Goal: Transaction & Acquisition: Purchase product/service

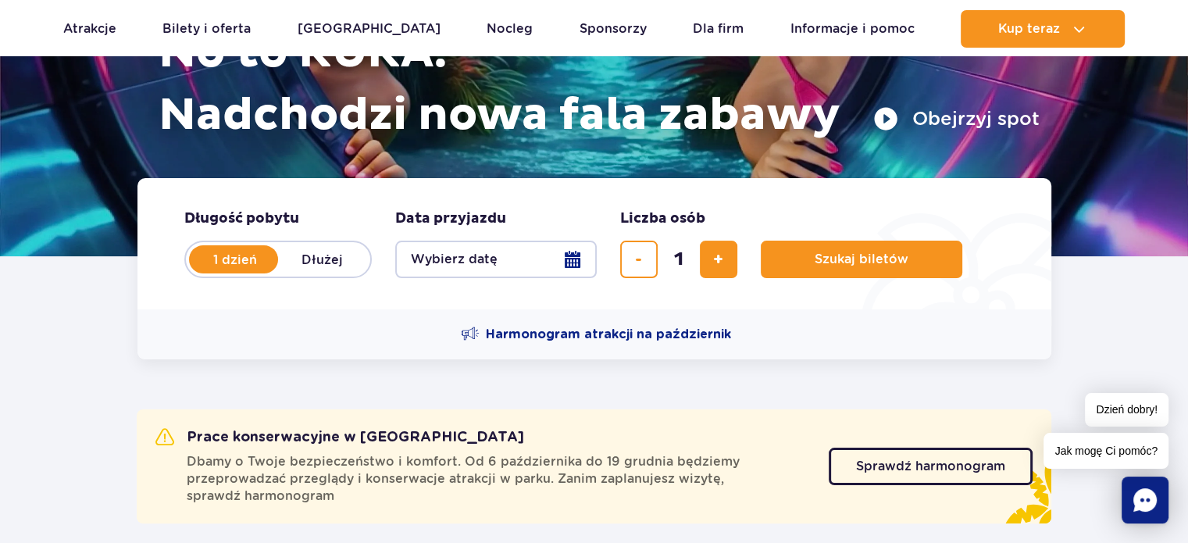
click at [578, 275] on button "Wybierz datę" at bounding box center [495, 259] width 201 height 37
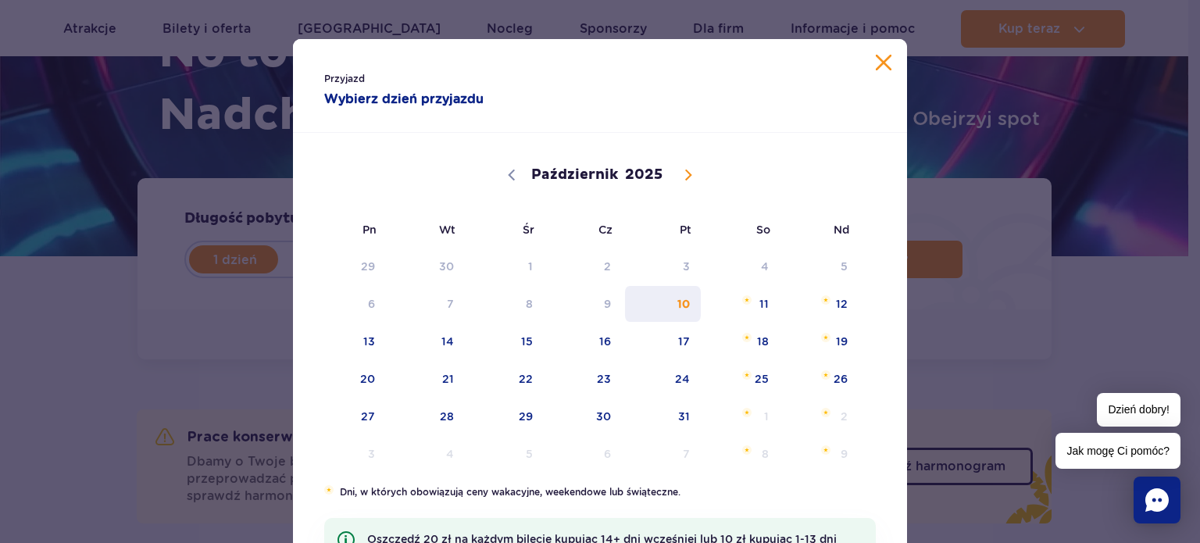
click at [689, 305] on span "10" at bounding box center [662, 304] width 79 height 36
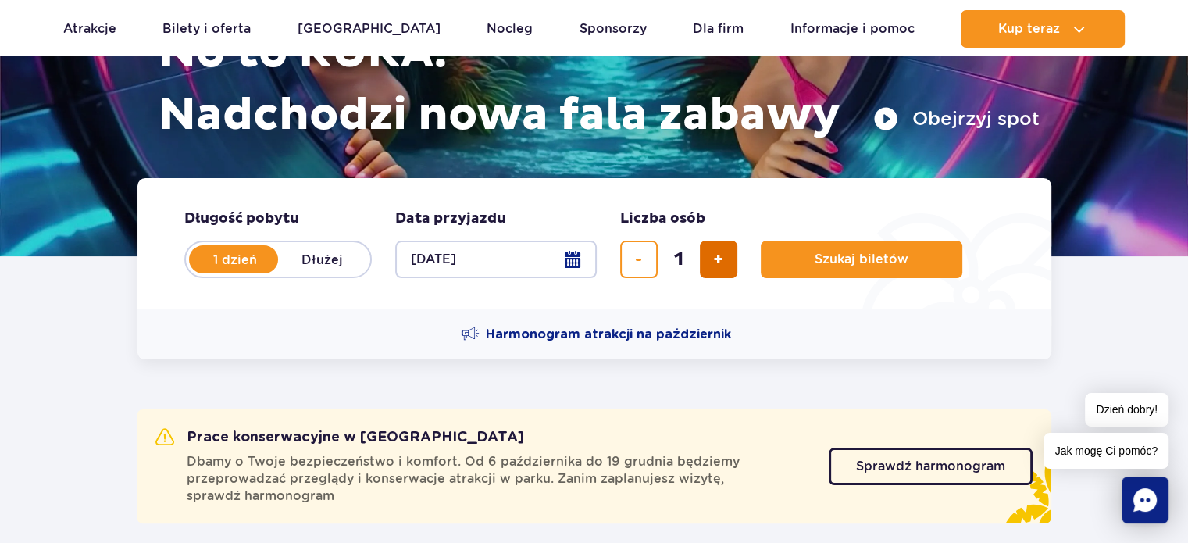
click at [714, 272] on button "dodaj bilet" at bounding box center [718, 259] width 37 height 37
type input "4"
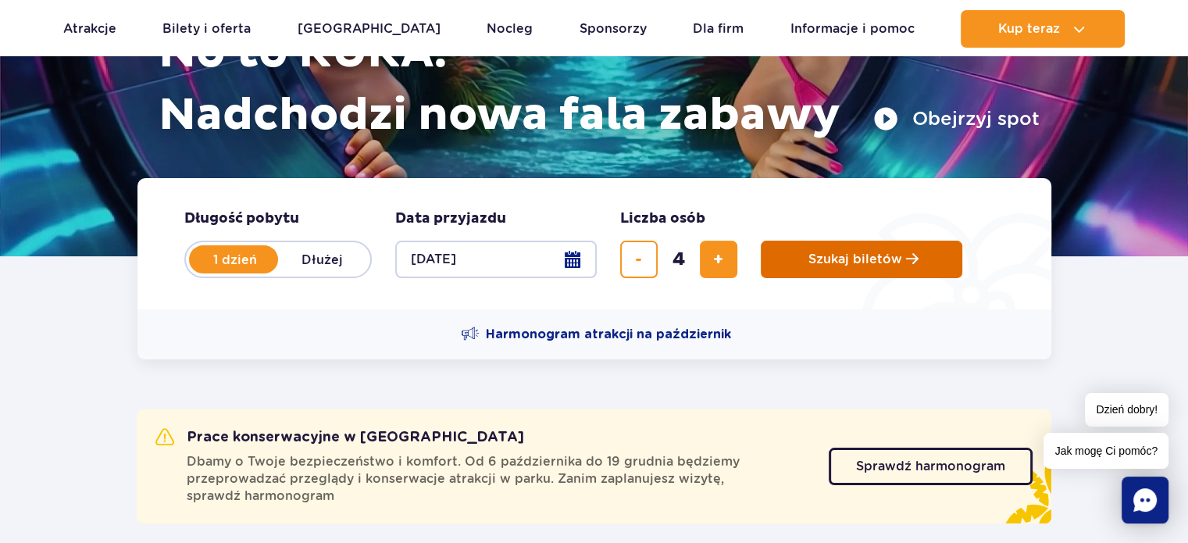
click at [815, 258] on span "Szukaj biletów" at bounding box center [855, 259] width 94 height 14
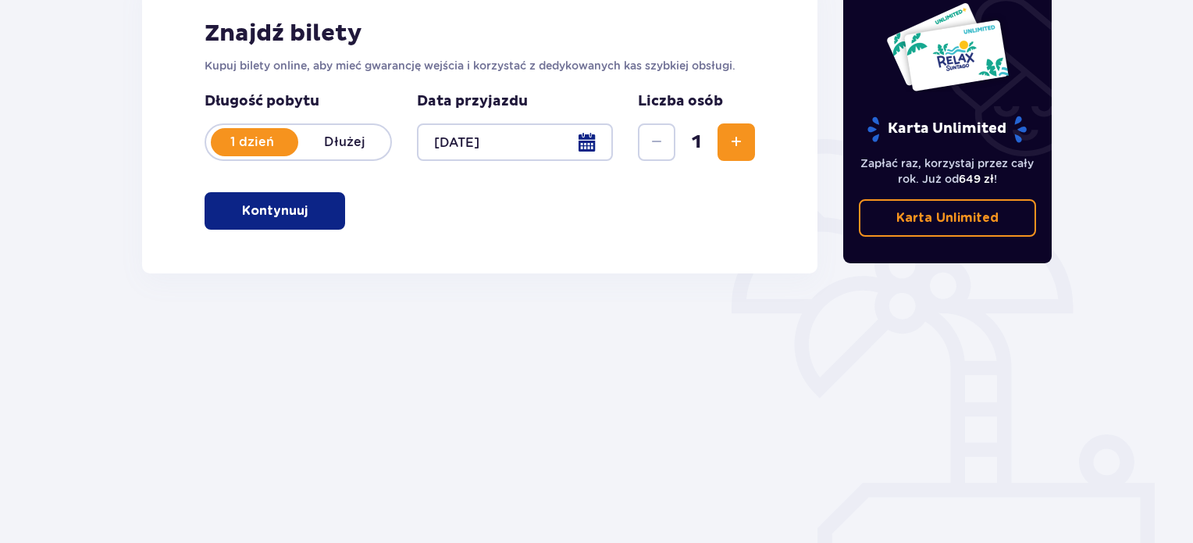
scroll to position [253, 0]
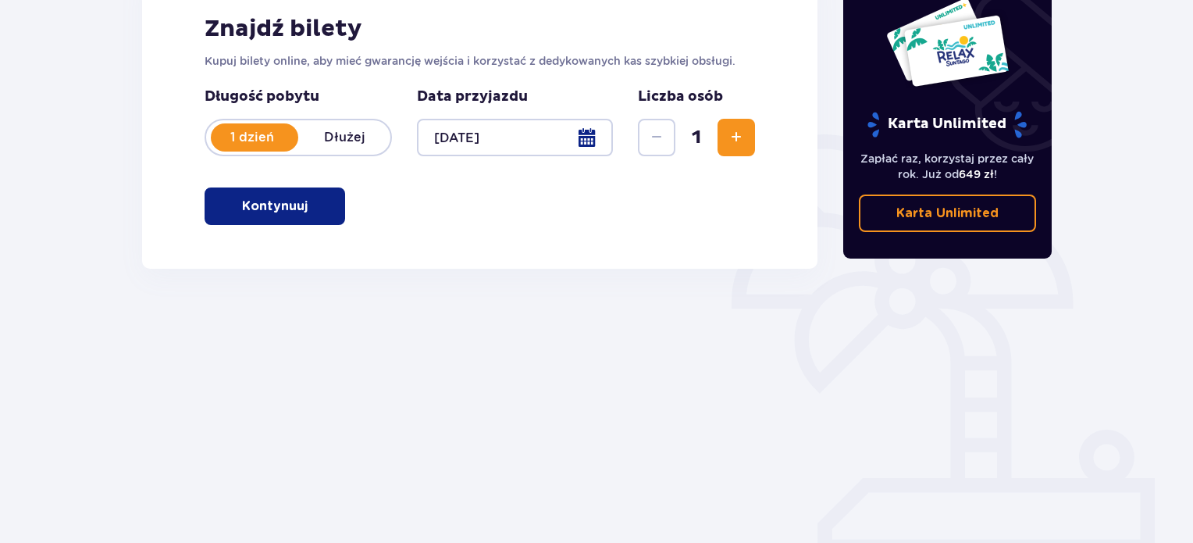
click at [255, 205] on p "Kontynuuj" at bounding box center [275, 206] width 66 height 17
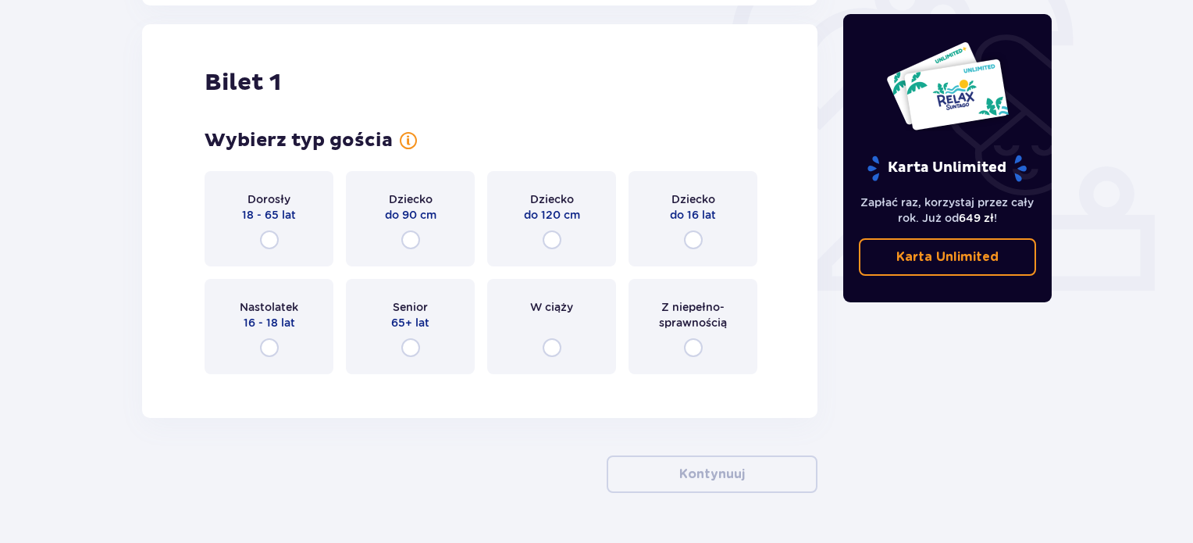
scroll to position [522, 0]
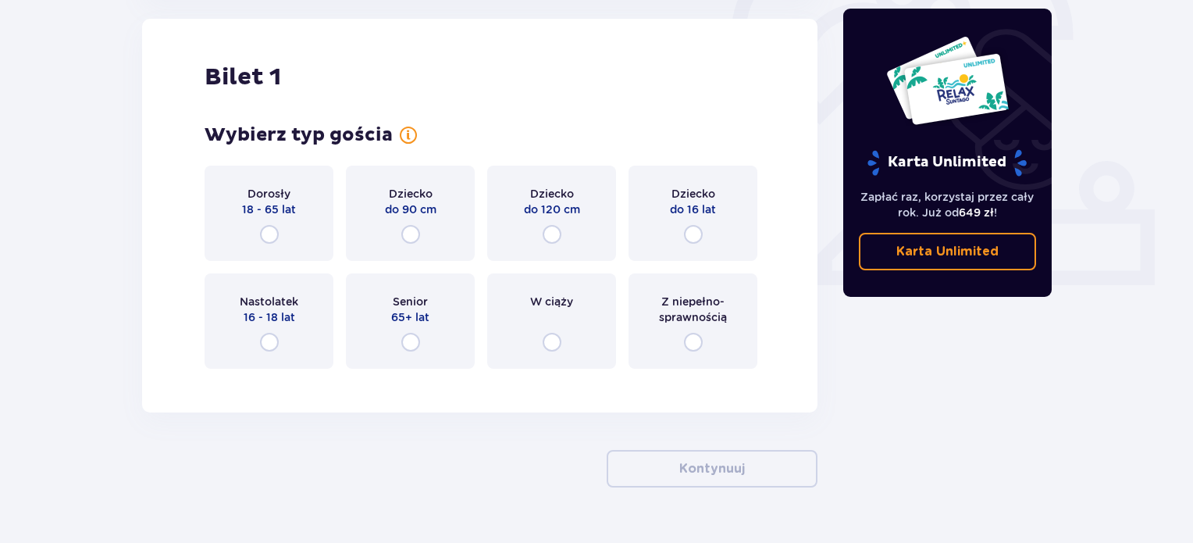
click at [266, 237] on input "radio" at bounding box center [269, 234] width 19 height 19
radio input "true"
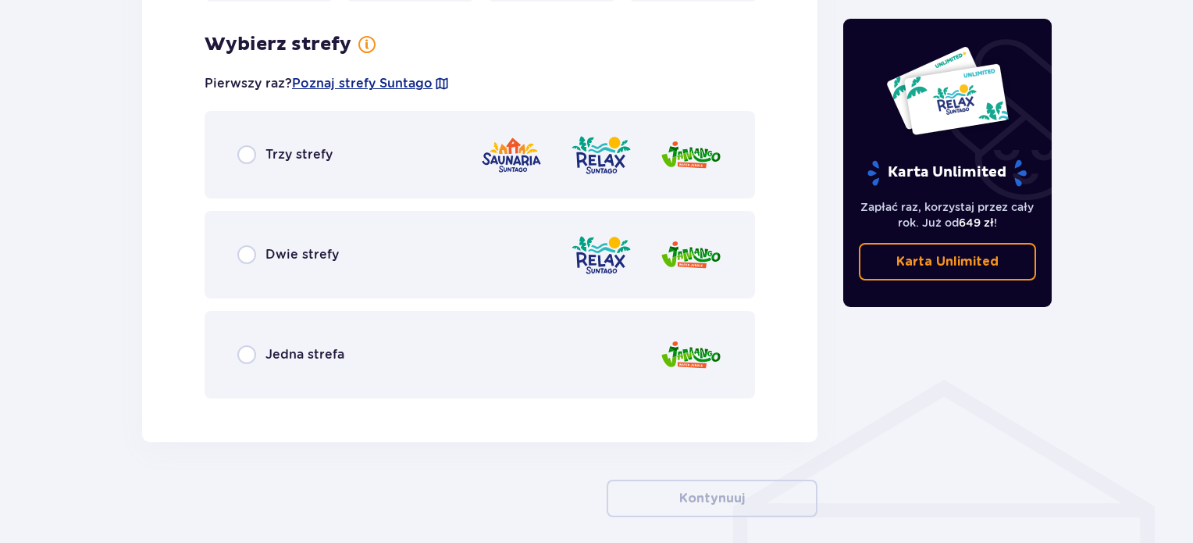
scroll to position [903, 0]
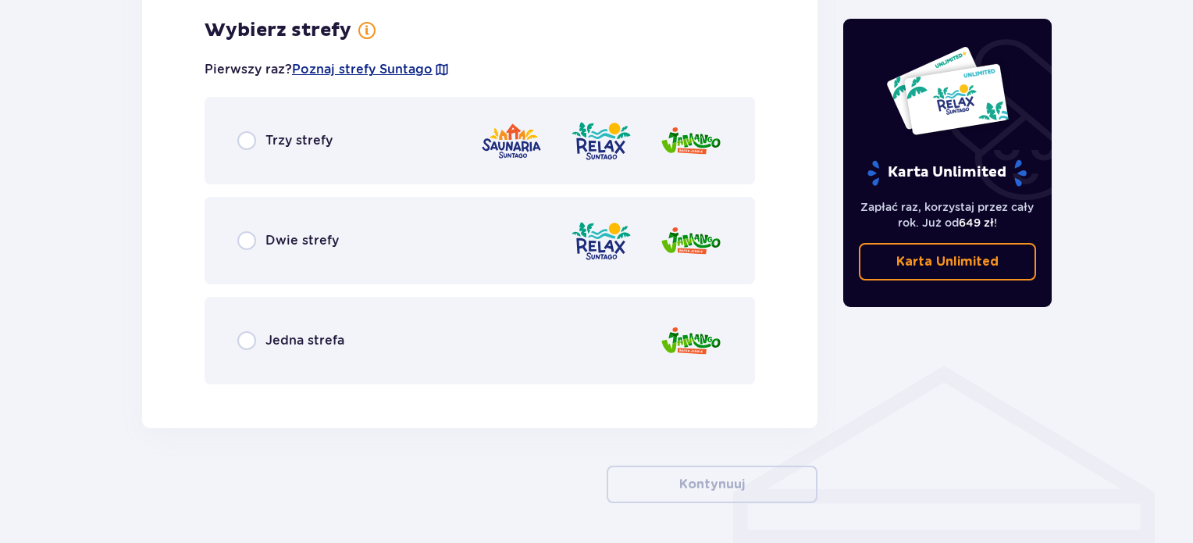
click at [244, 240] on input "radio" at bounding box center [246, 240] width 19 height 19
radio input "true"
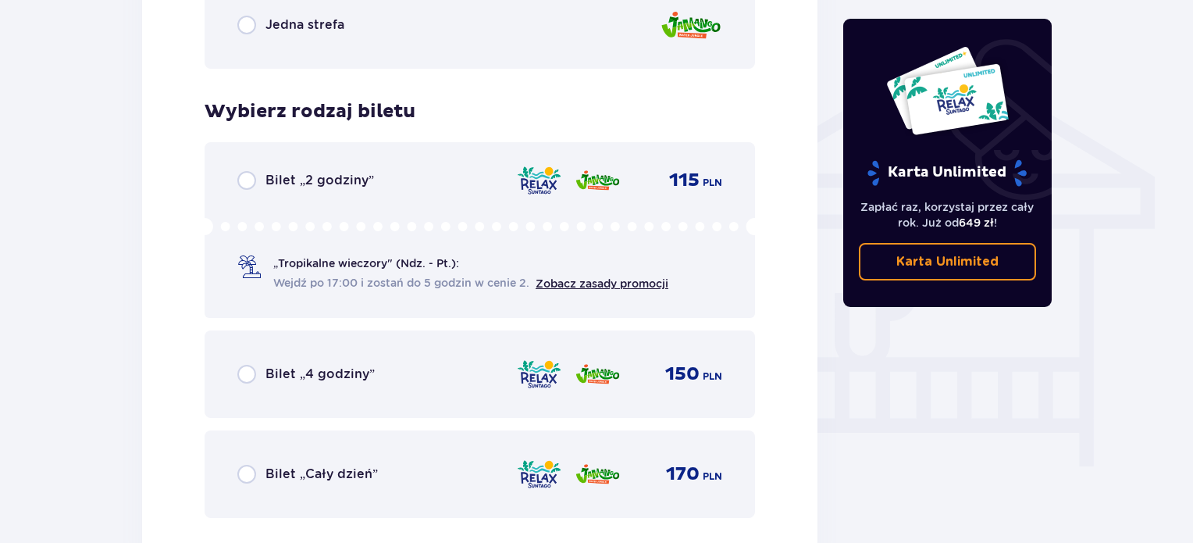
scroll to position [1171, 0]
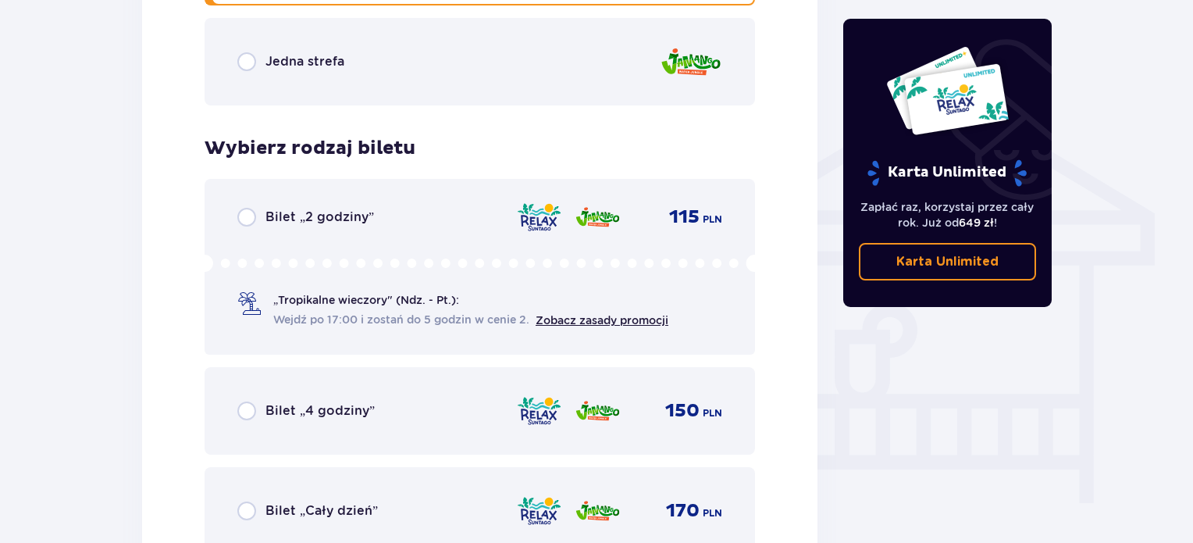
click at [262, 146] on div "Wybierz rodzaj biletu dla biletu o numerze 1 Bilet „2 godziny” 115 PLN „Tropika…" at bounding box center [480, 346] width 551 height 418
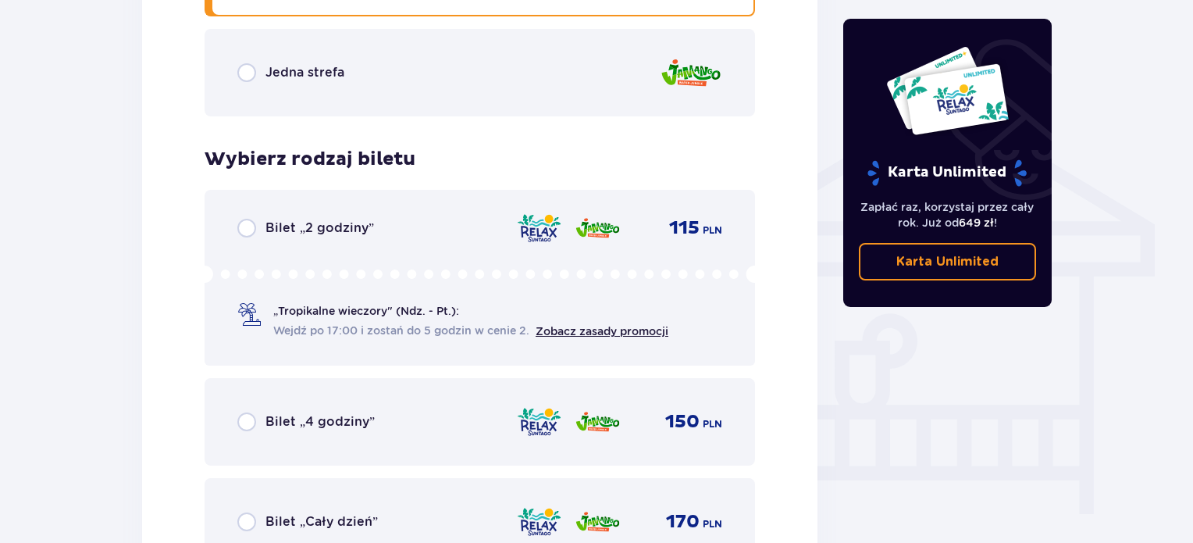
click at [244, 215] on div "Bilet „2 godziny” 115 PLN „Tropikalne wieczory" (Ndz. - Pt.): Wejdź po 17:00 i …" at bounding box center [480, 278] width 551 height 176
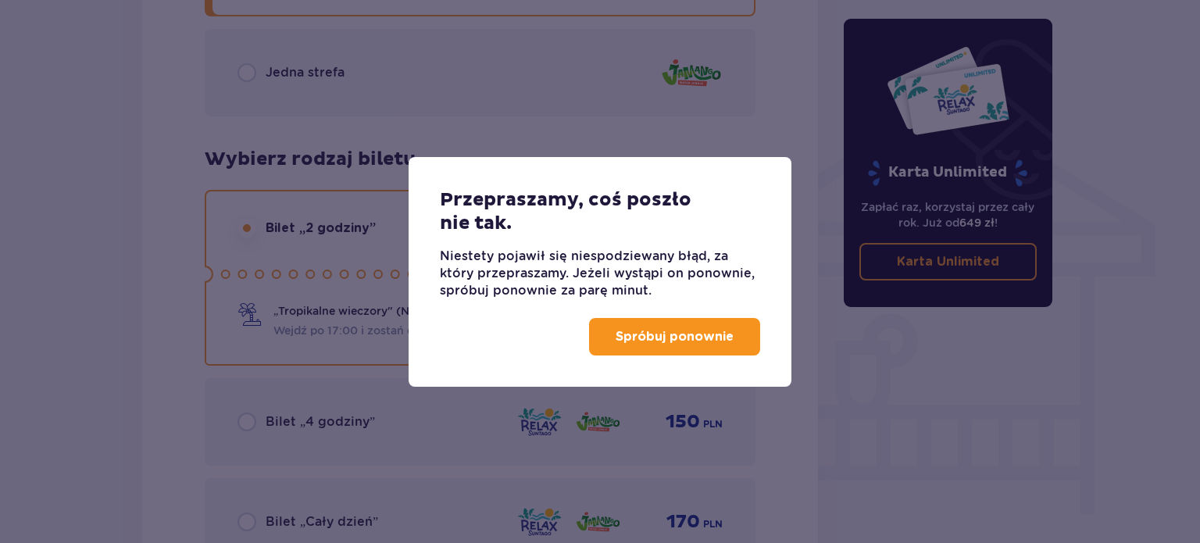
click at [662, 347] on button "Spróbuj ponownie" at bounding box center [674, 336] width 171 height 37
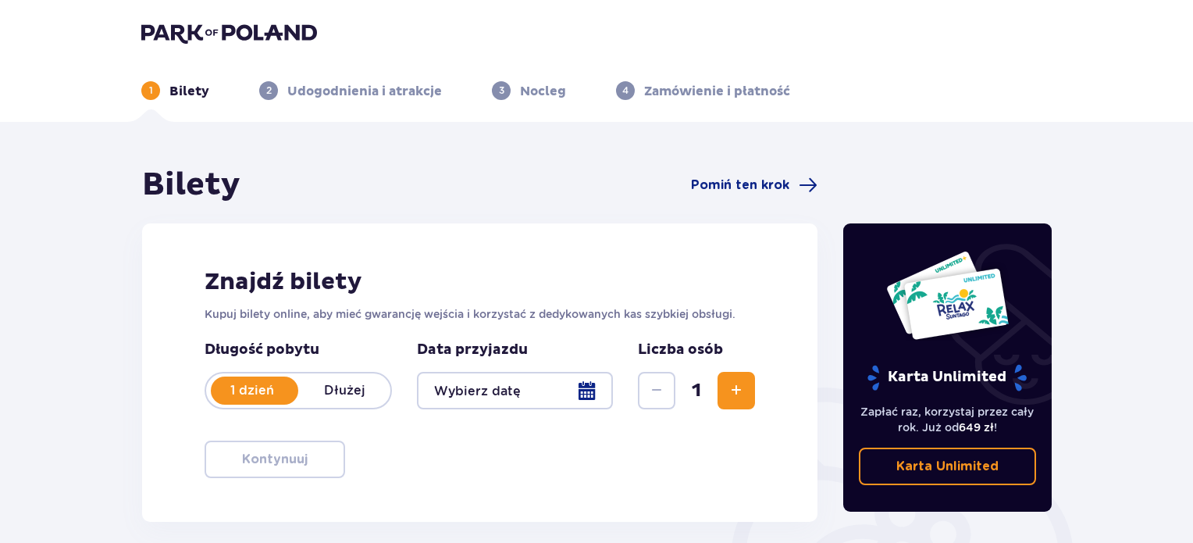
click at [725, 393] on button "Zwiększ" at bounding box center [736, 390] width 37 height 37
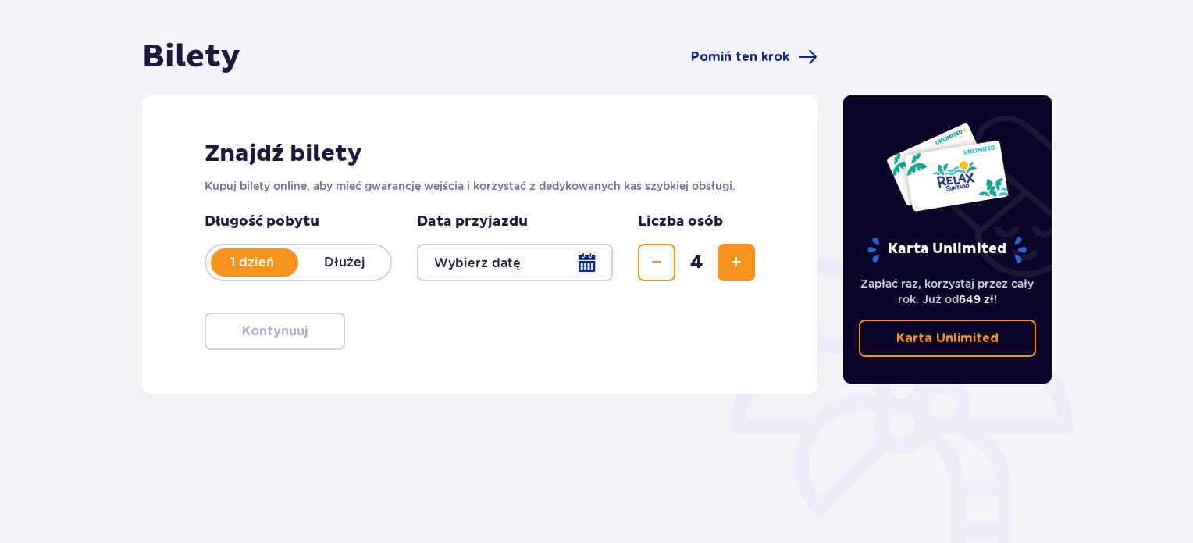
scroll to position [253, 0]
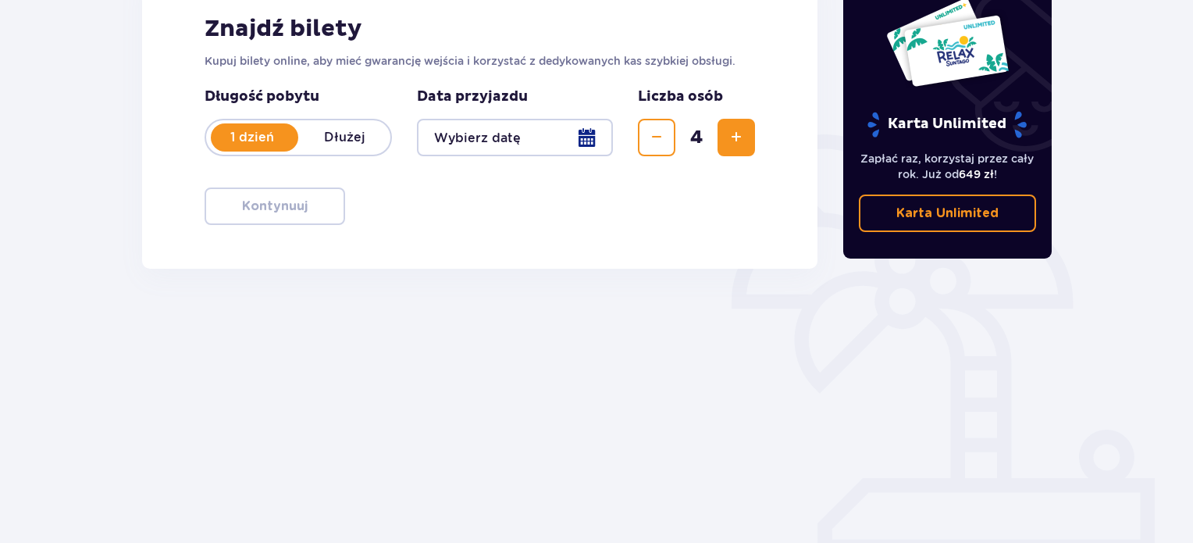
click at [533, 130] on div at bounding box center [515, 137] width 196 height 37
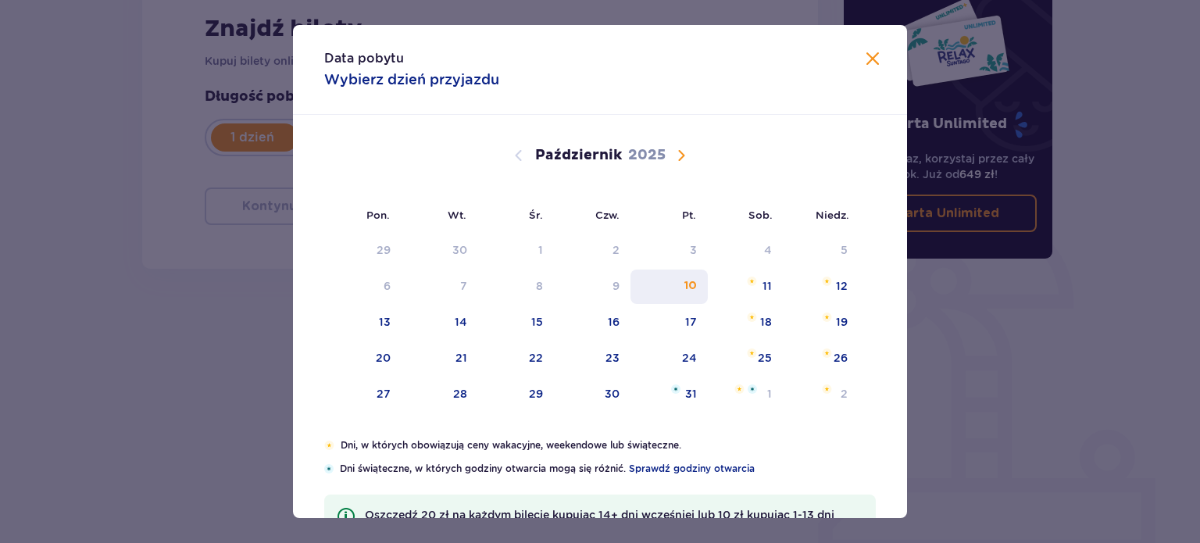
click at [668, 287] on div "10" at bounding box center [668, 286] width 77 height 34
type input "10.10.25"
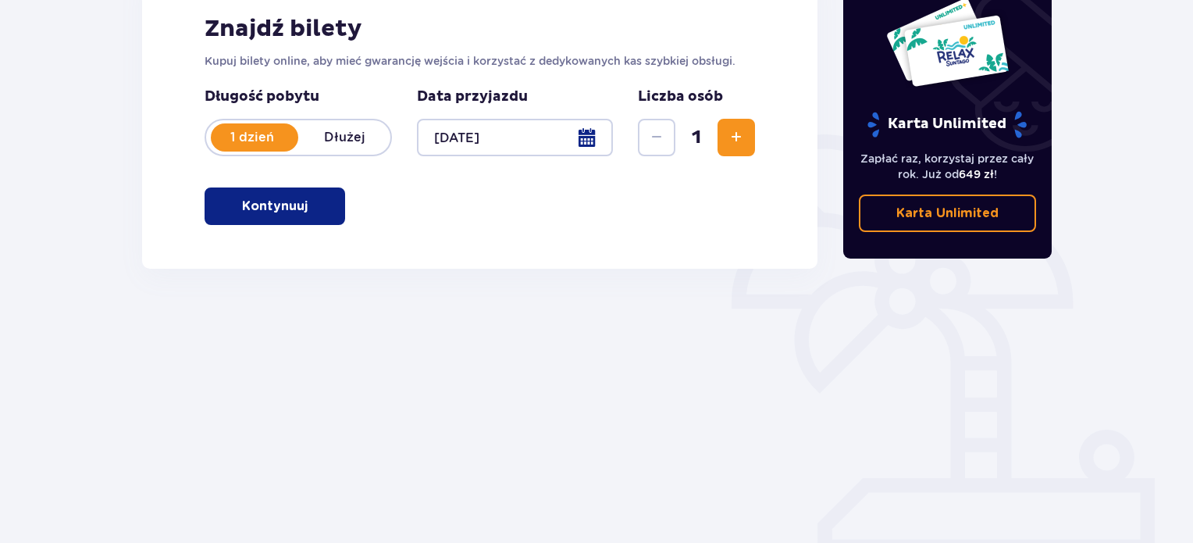
click at [260, 192] on button "Kontynuuj" at bounding box center [275, 205] width 141 height 37
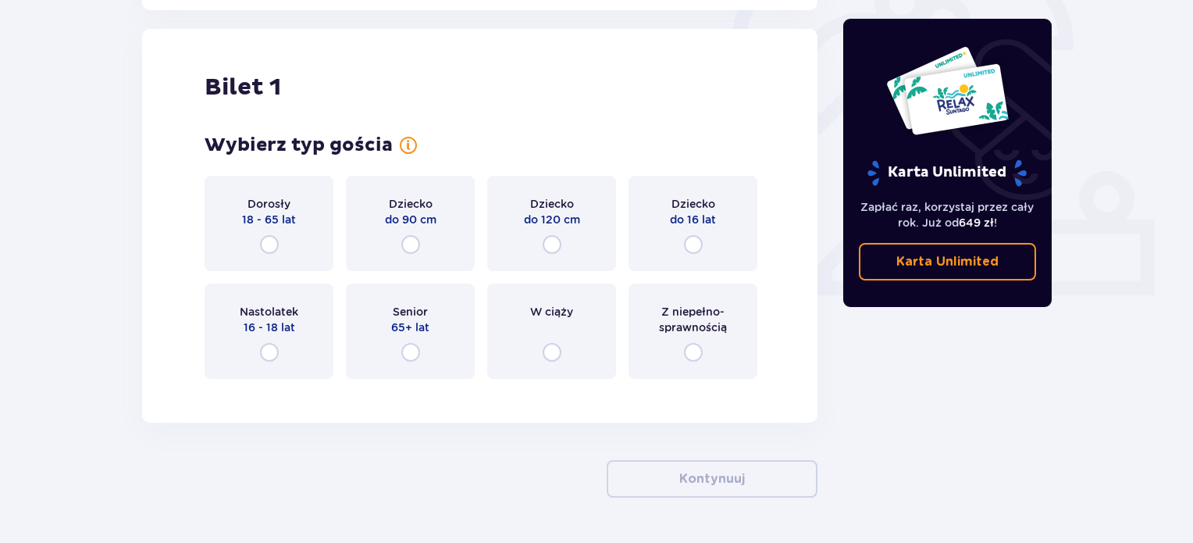
scroll to position [522, 0]
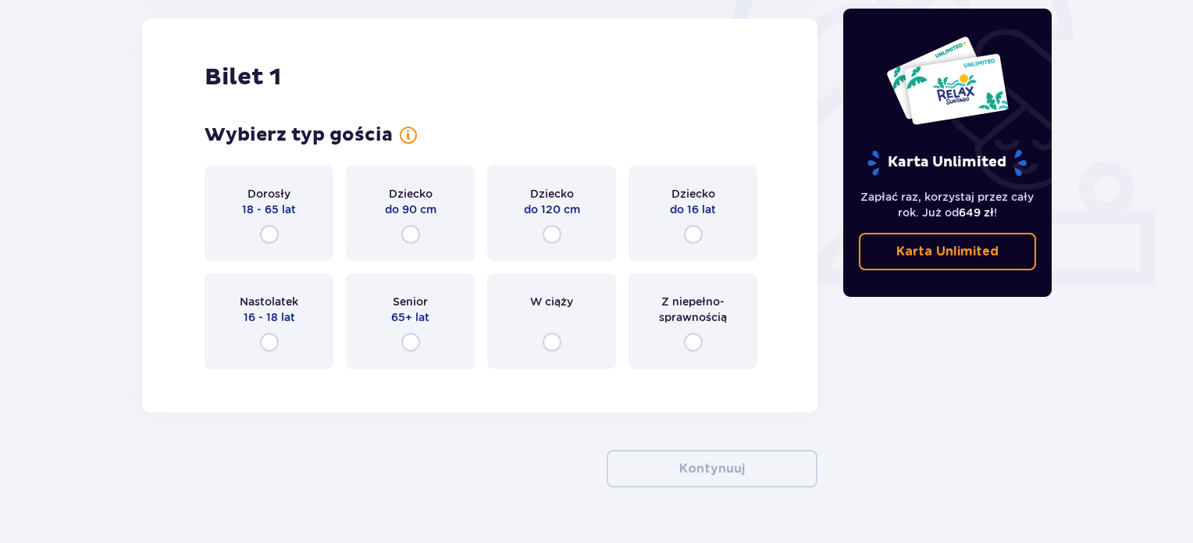
click at [271, 235] on input "radio" at bounding box center [269, 234] width 19 height 19
radio input "true"
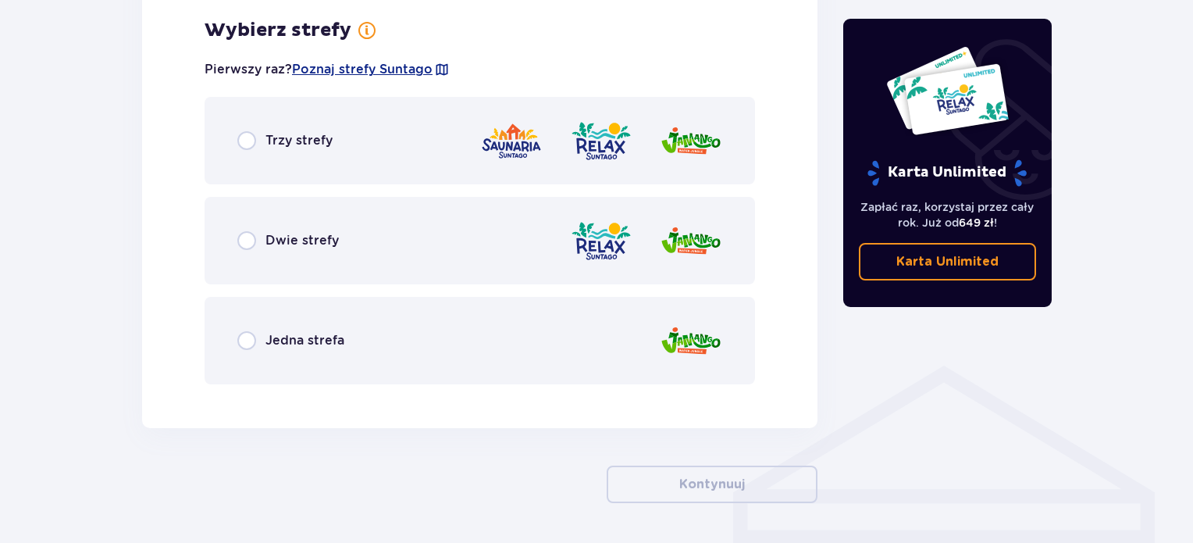
click at [270, 237] on span "Dwie strefy" at bounding box center [302, 240] width 73 height 17
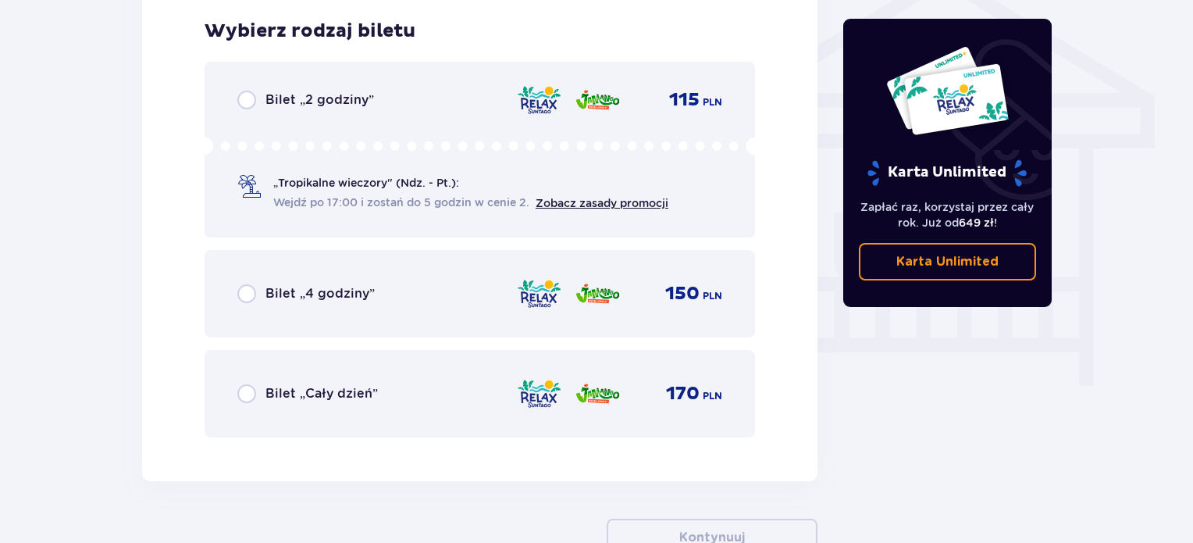
scroll to position [1299, 0]
click at [255, 209] on div "„Tropikalne wieczory" (Ndz. - Pt.): Wejdź po 17:00 i zostań do 5 godzin w cenie…" at bounding box center [452, 192] width 431 height 36
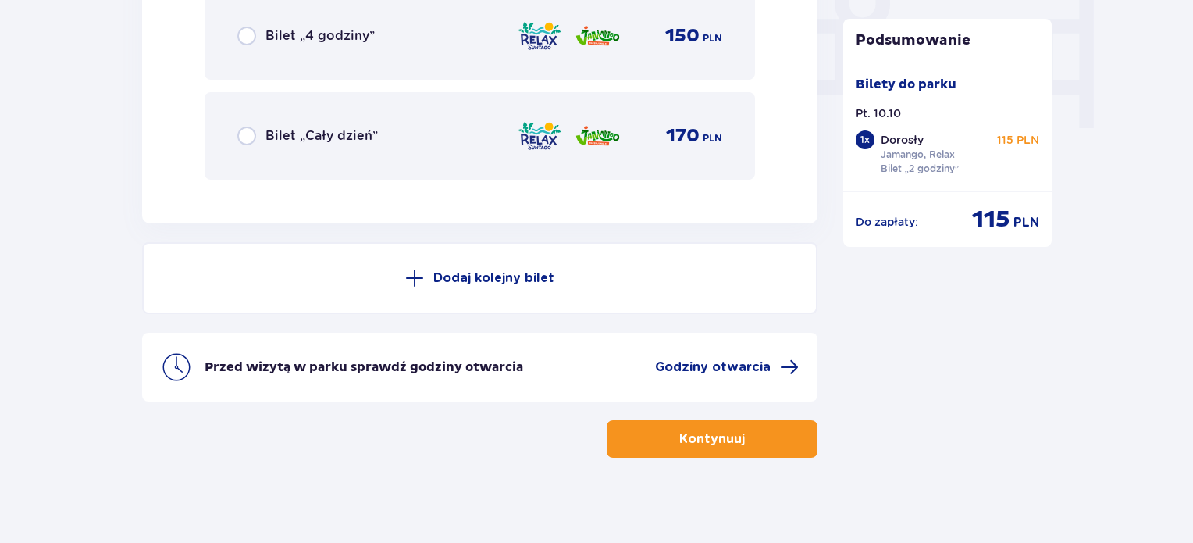
scroll to position [1563, 0]
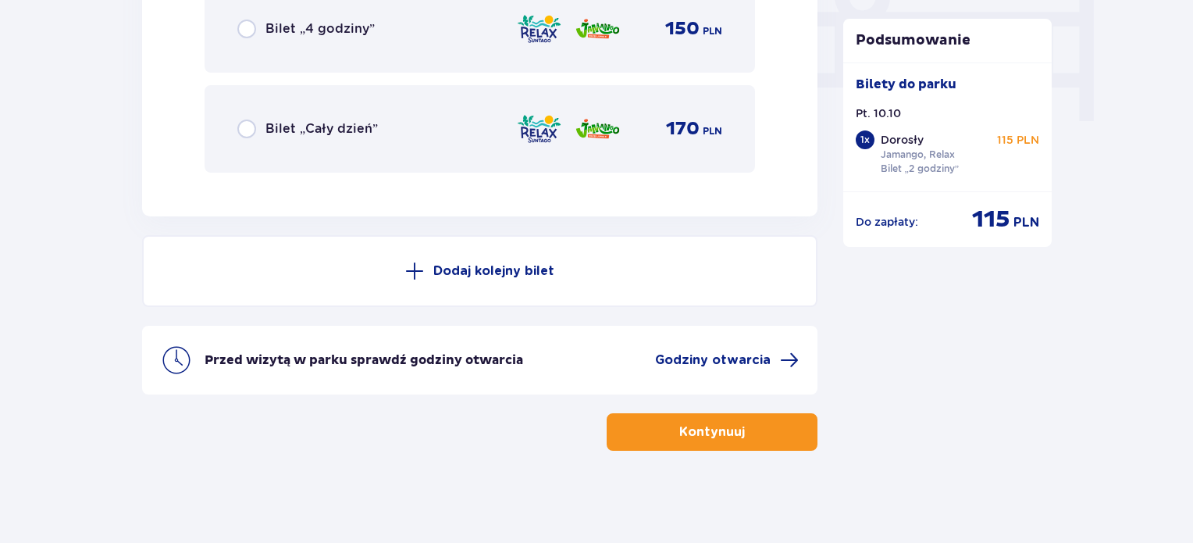
click at [501, 281] on button "Dodaj kolejny bilet" at bounding box center [480, 271] width 676 height 72
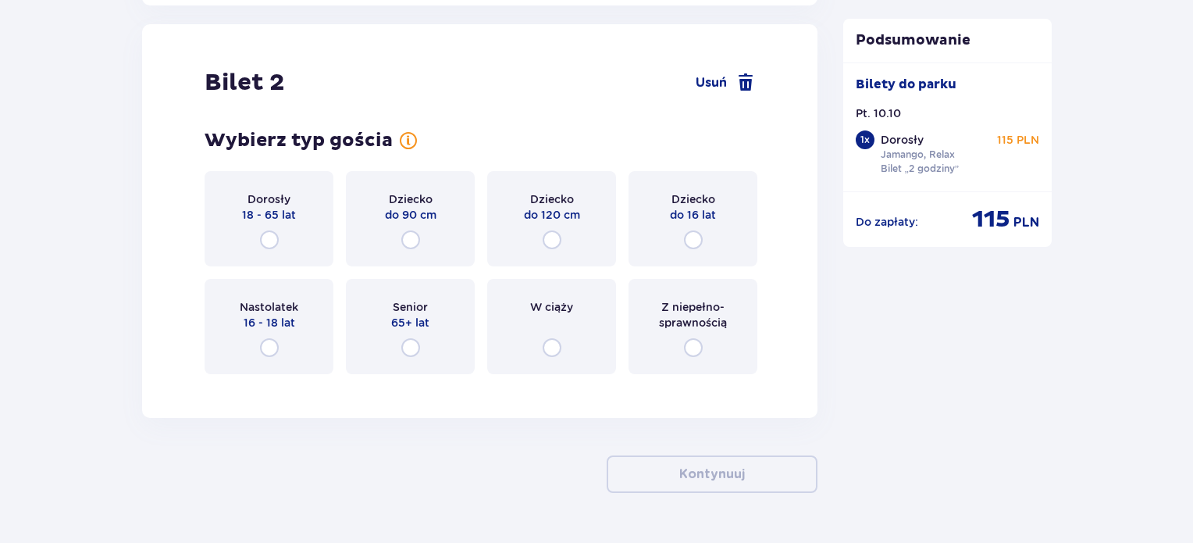
scroll to position [1779, 0]
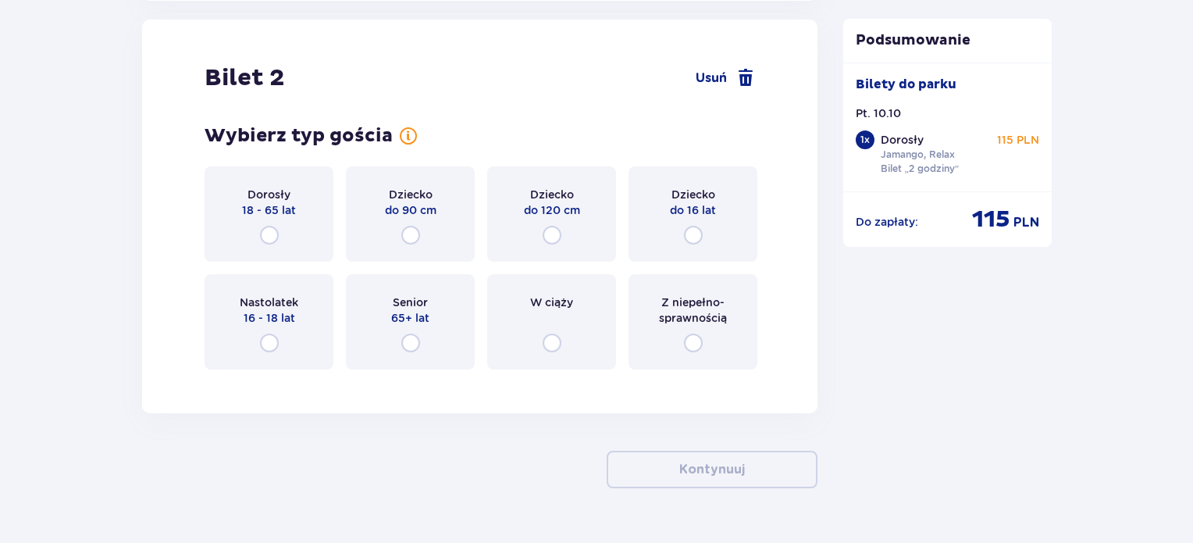
click at [269, 241] on input "radio" at bounding box center [269, 235] width 19 height 19
radio input "true"
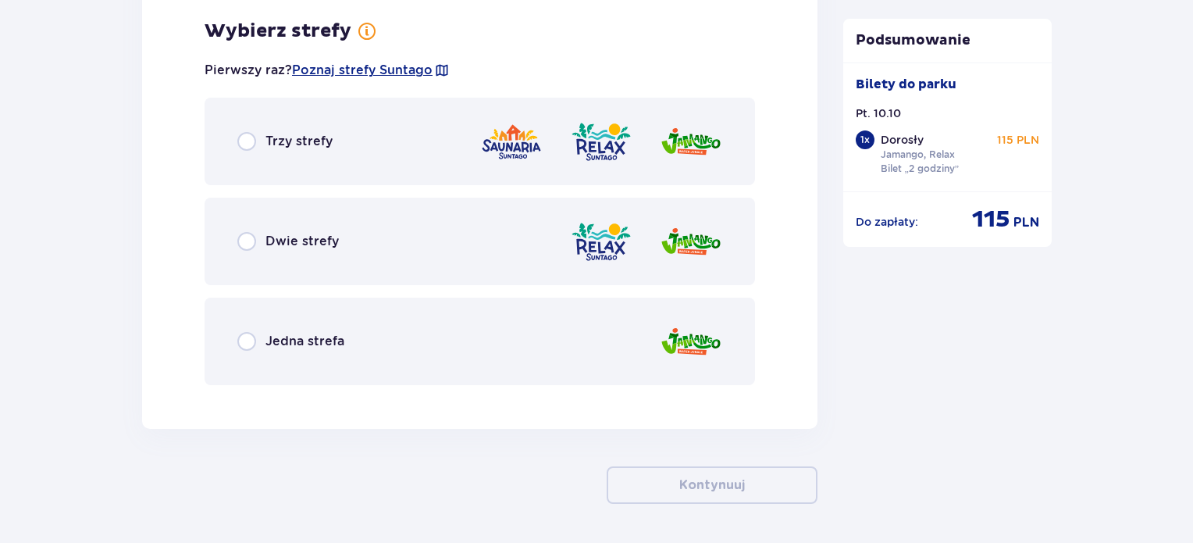
click at [269, 240] on span "Dwie strefy" at bounding box center [302, 241] width 73 height 17
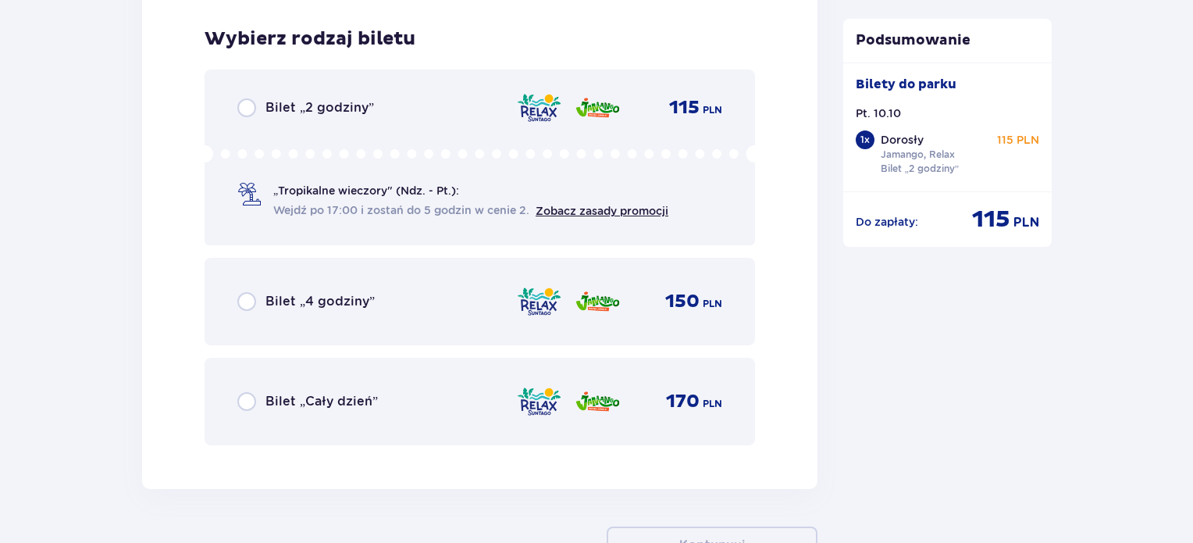
scroll to position [2557, 0]
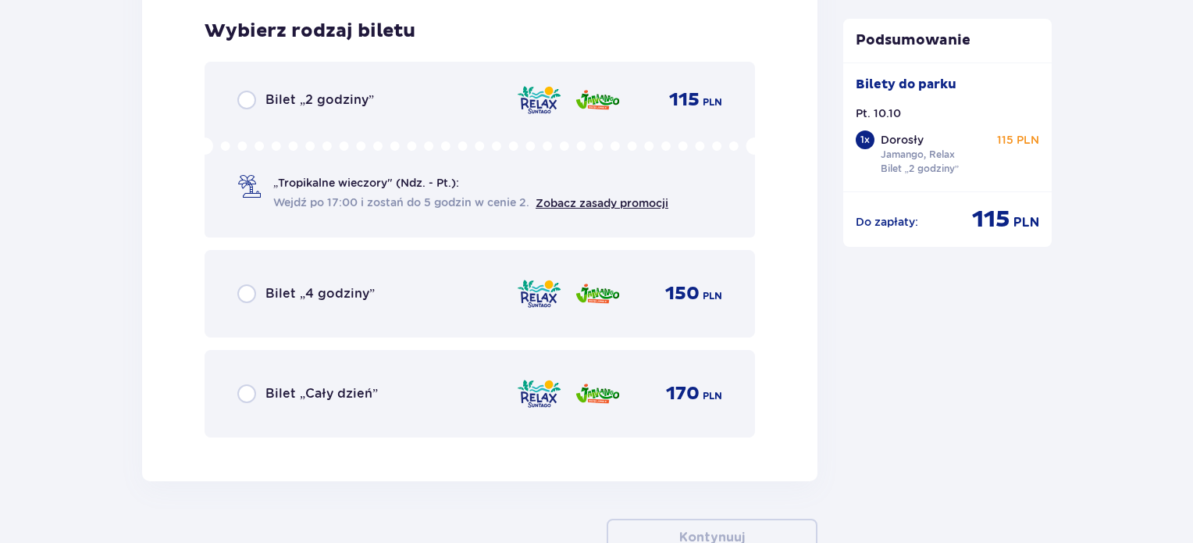
click at [255, 184] on span at bounding box center [248, 186] width 23 height 23
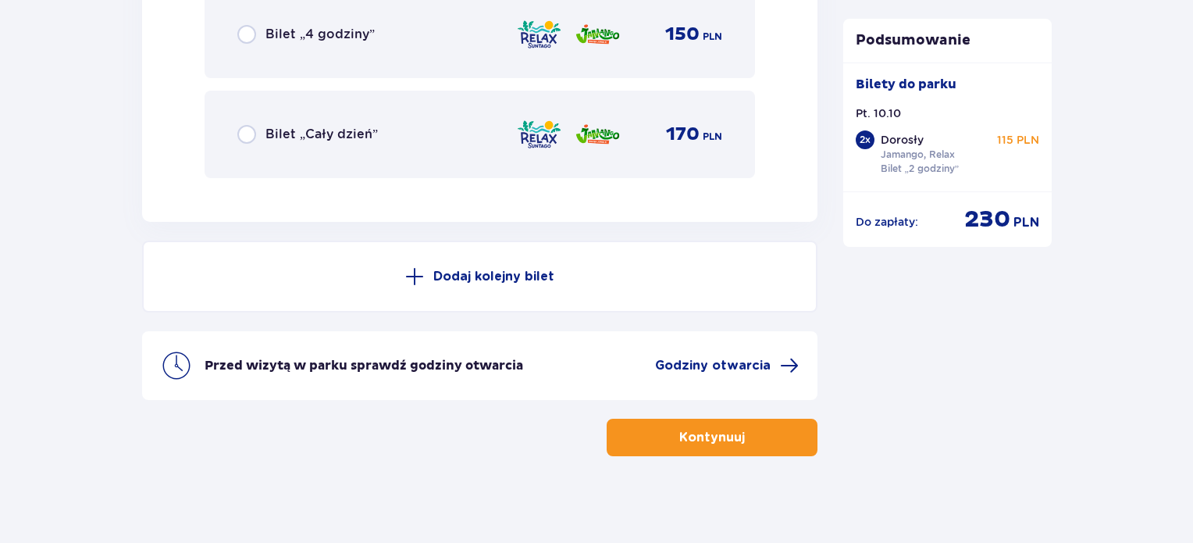
scroll to position [2821, 0]
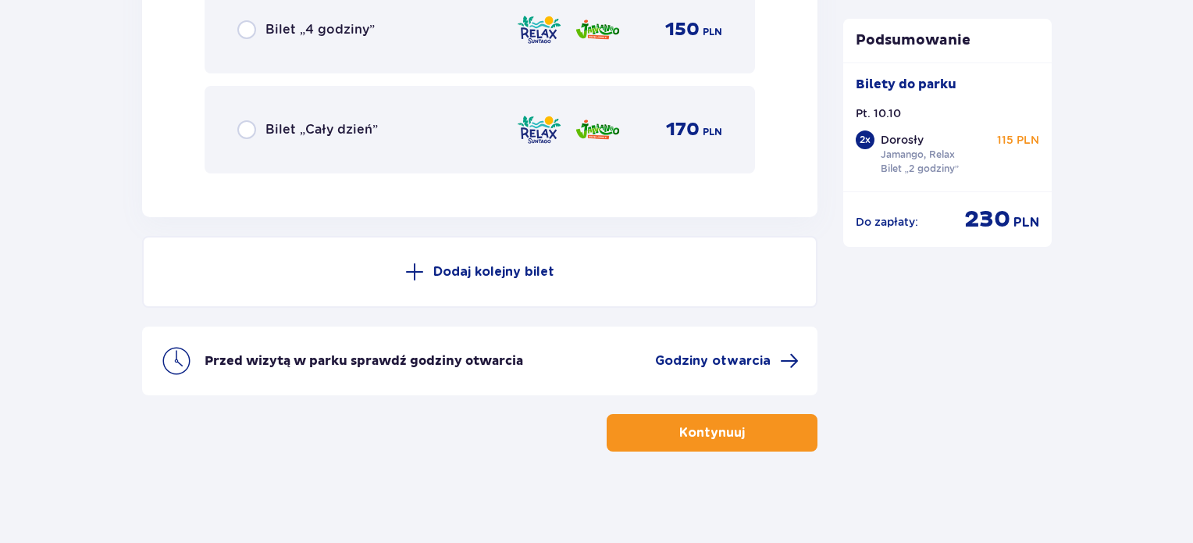
click at [457, 274] on p "Dodaj kolejny bilet" at bounding box center [493, 271] width 121 height 17
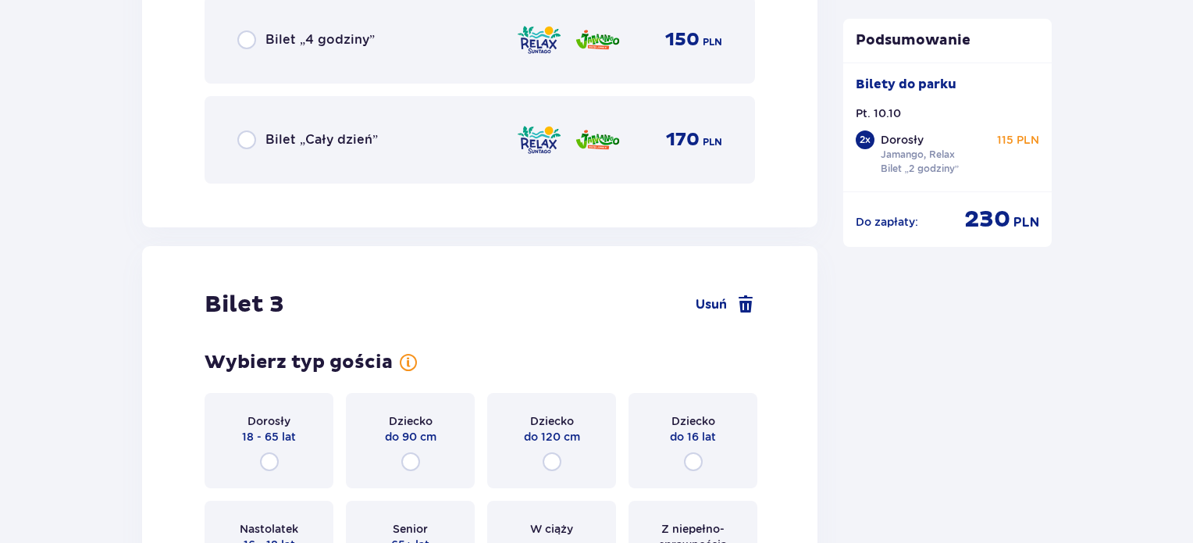
scroll to position [3036, 0]
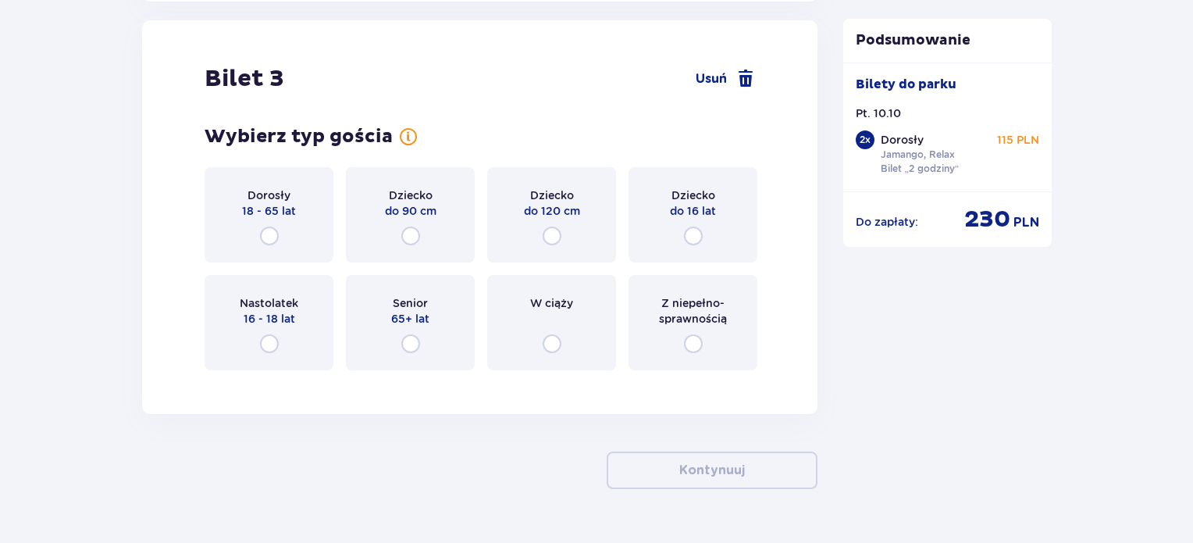
click at [265, 222] on div "Dorosły 18 - 65 lat" at bounding box center [269, 214] width 129 height 95
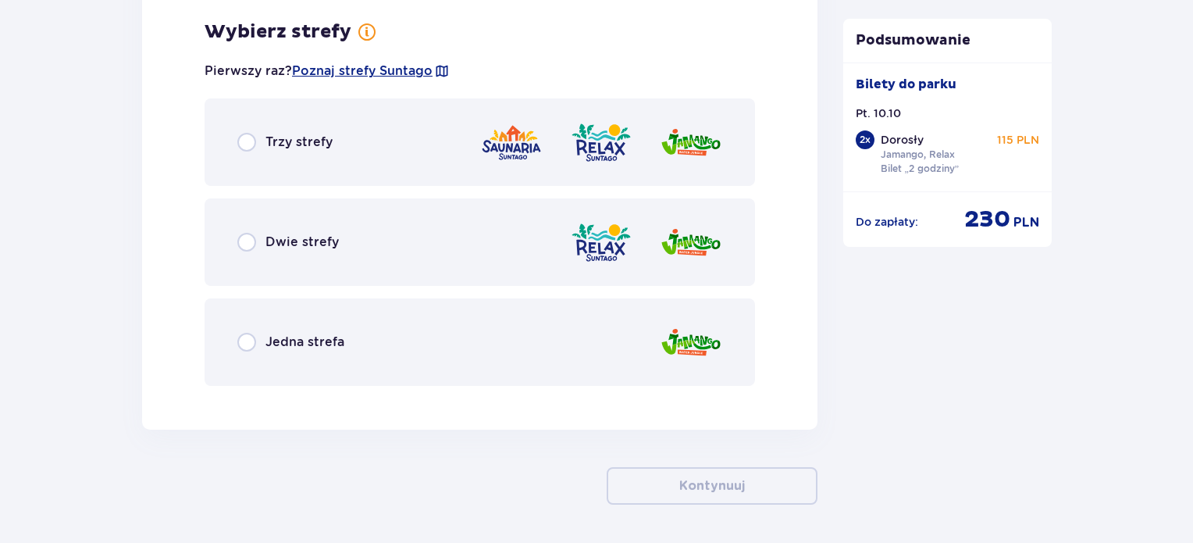
click at [273, 221] on div "Dwie strefy" at bounding box center [480, 241] width 551 height 87
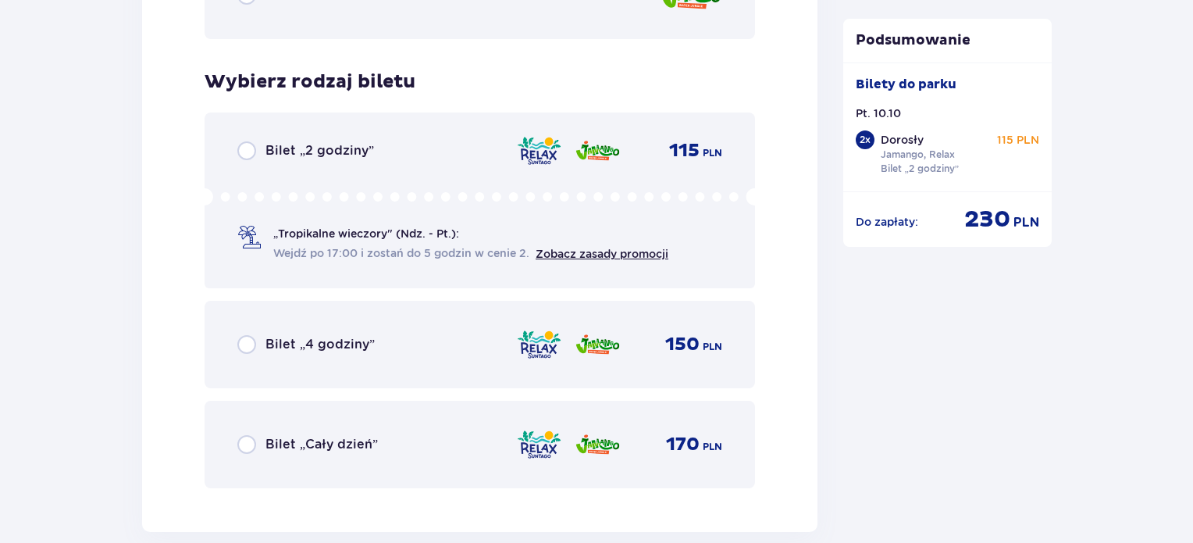
scroll to position [3814, 0]
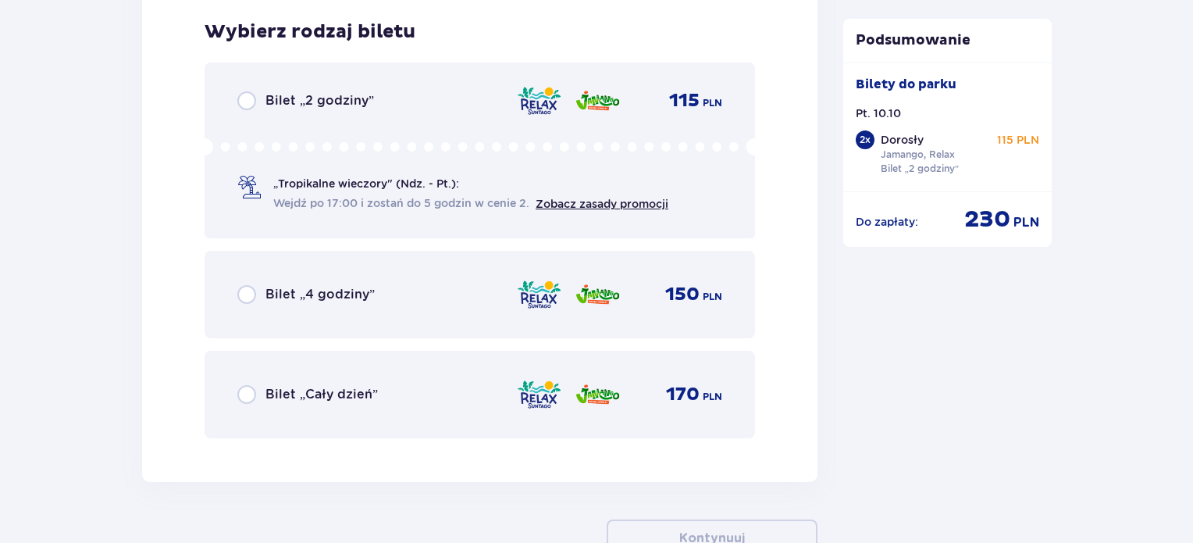
click at [265, 141] on icon at bounding box center [480, 146] width 551 height 17
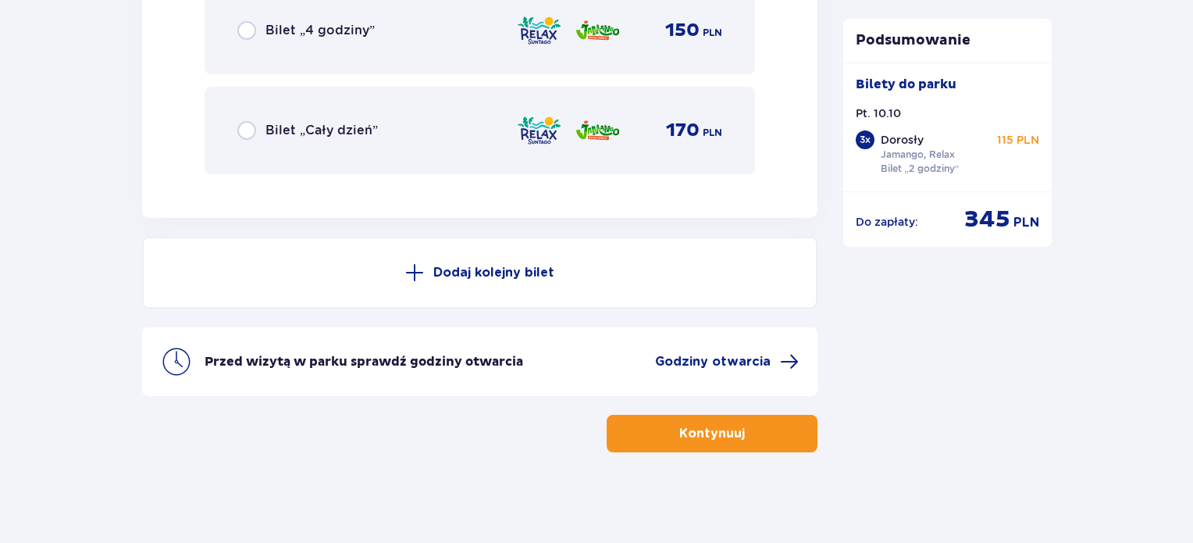
click at [413, 243] on button "Dodaj kolejny bilet" at bounding box center [480, 273] width 676 height 72
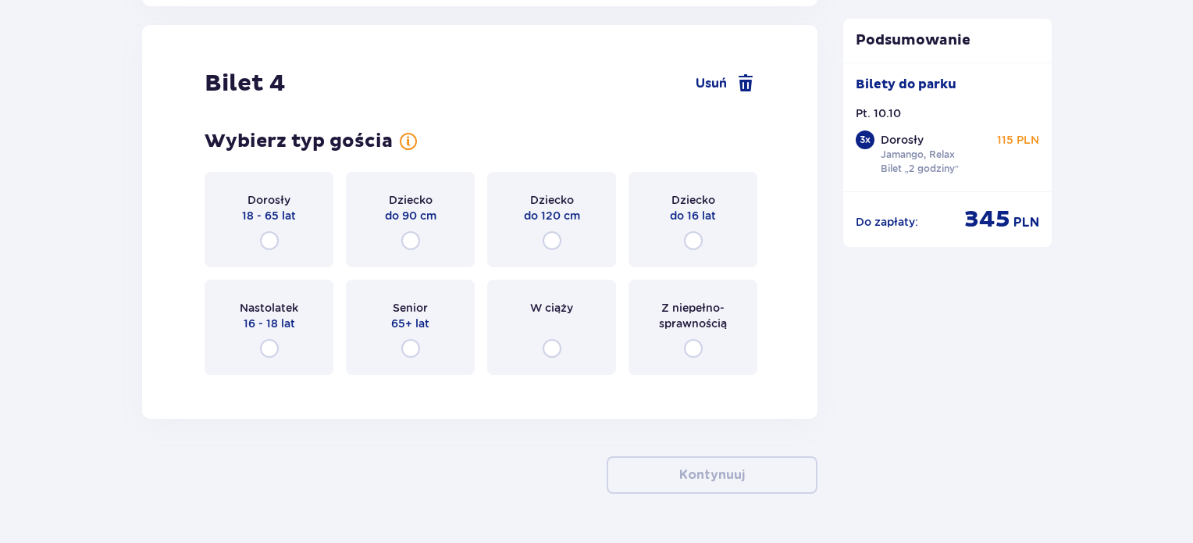
scroll to position [4294, 0]
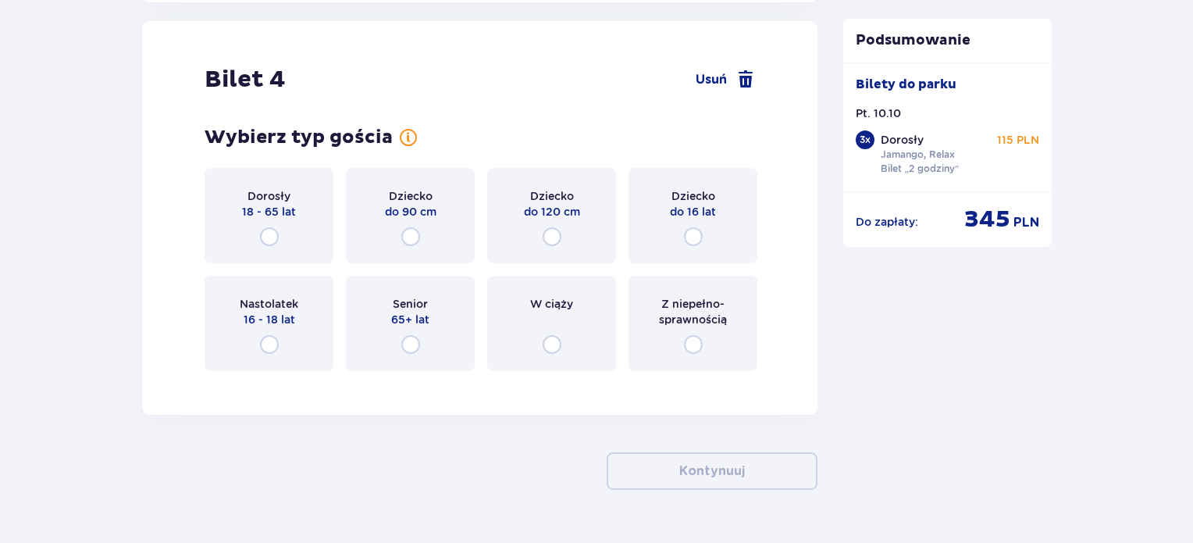
click at [568, 241] on div "Dziecko do 120 cm" at bounding box center [551, 215] width 129 height 95
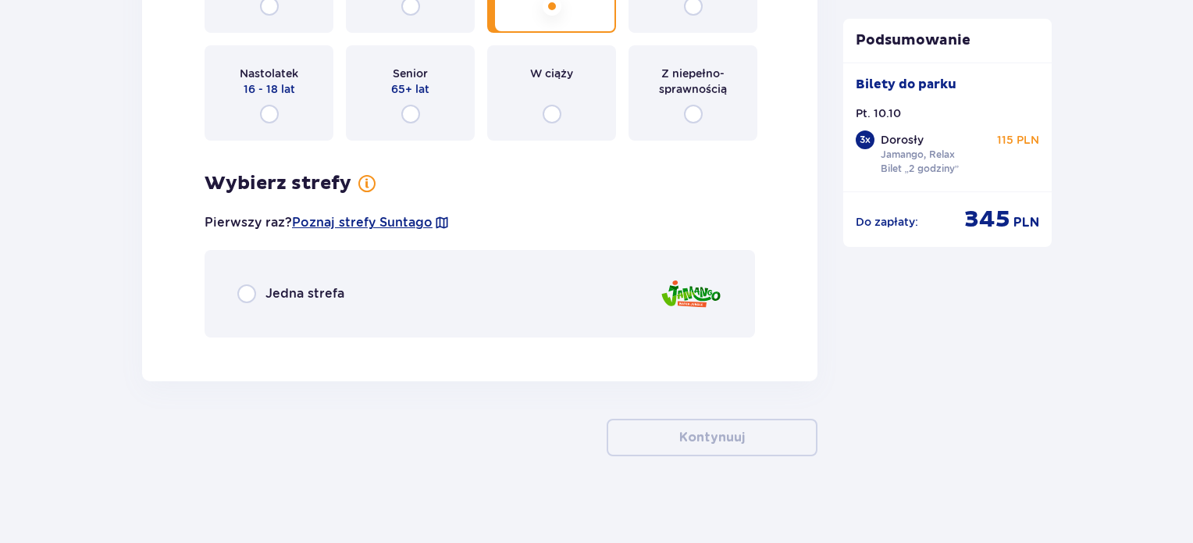
scroll to position [4529, 0]
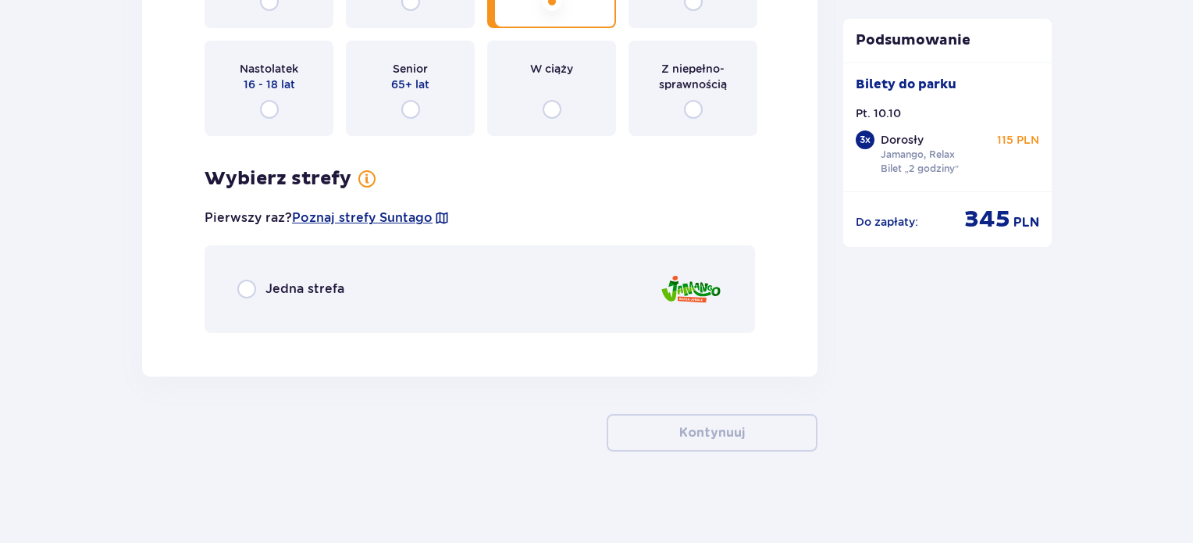
click at [248, 289] on input "radio" at bounding box center [246, 289] width 19 height 19
radio input "true"
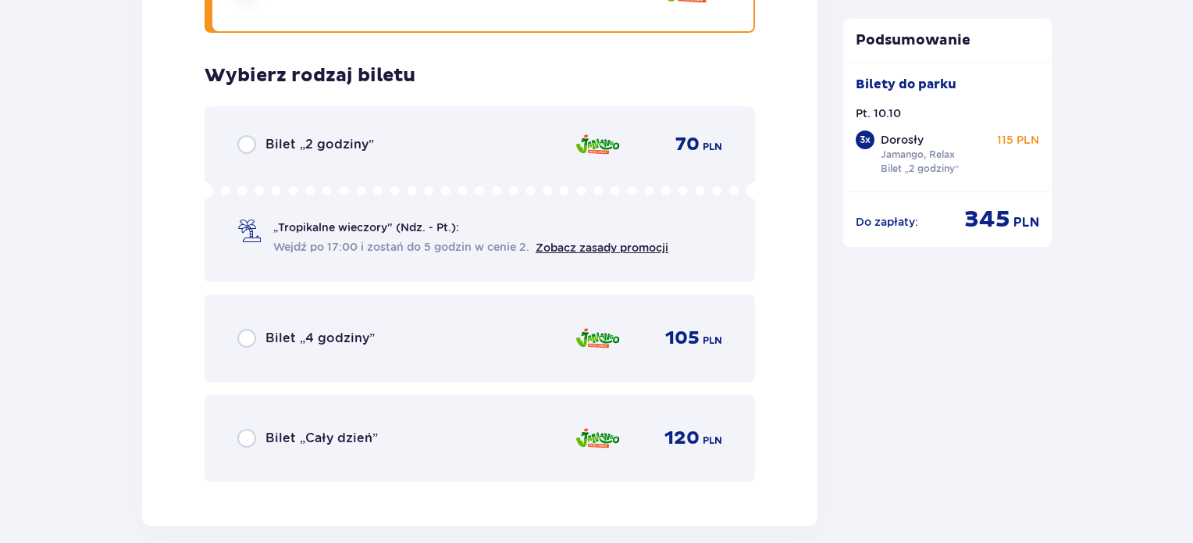
scroll to position [4871, 0]
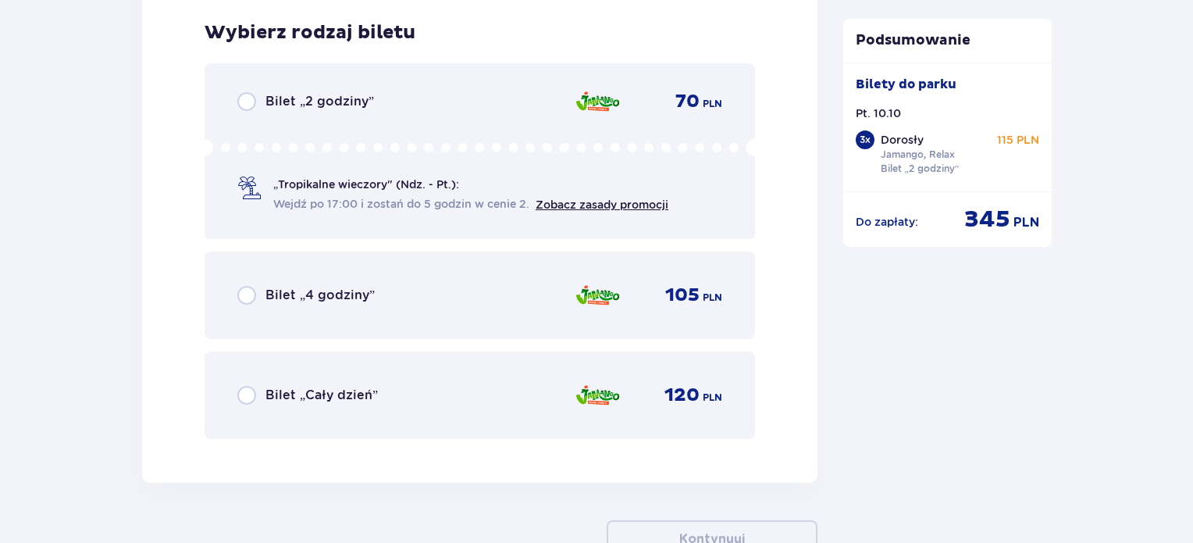
click at [247, 104] on input "radio" at bounding box center [246, 101] width 19 height 19
radio input "true"
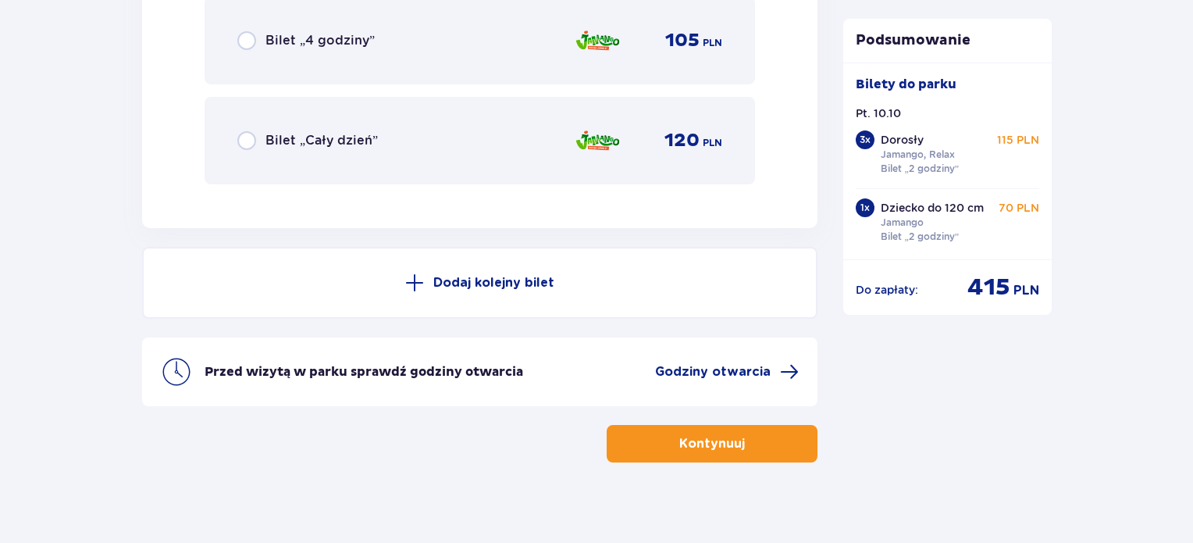
scroll to position [5135, 0]
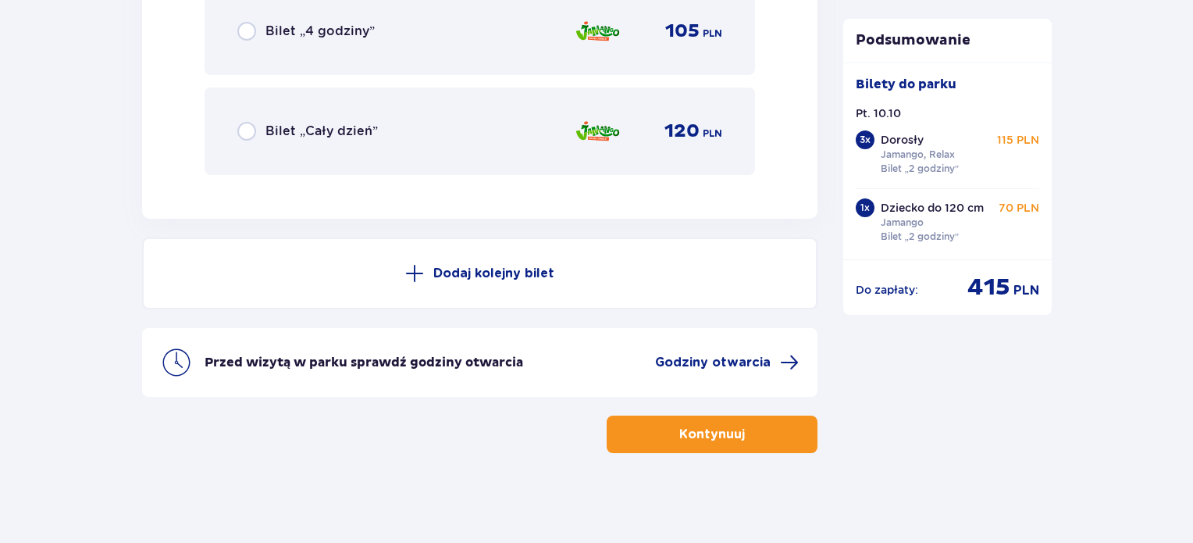
click at [726, 427] on p "Kontynuuj" at bounding box center [712, 434] width 66 height 17
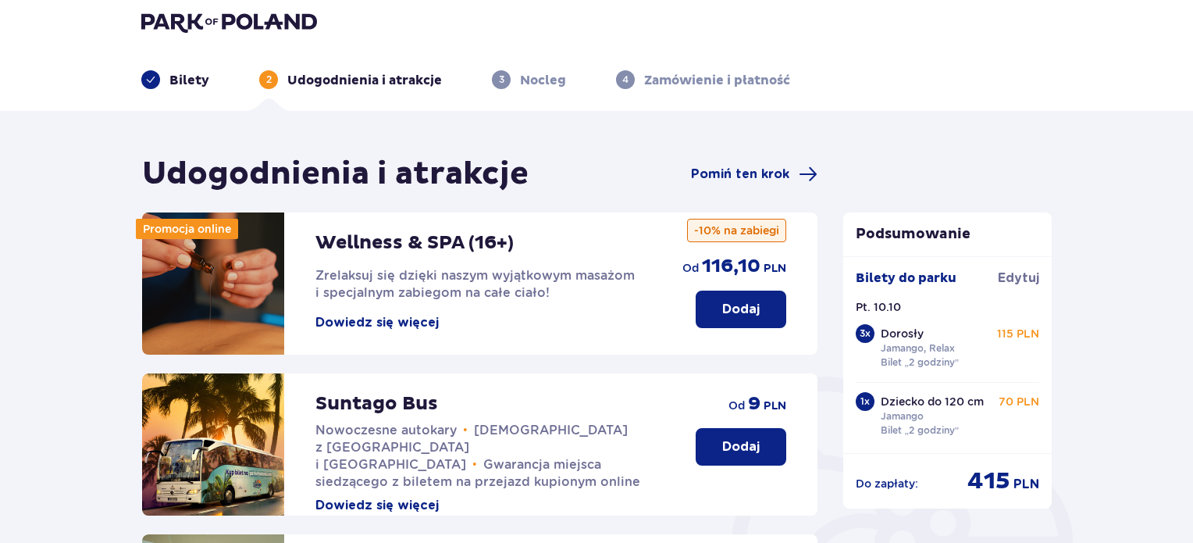
scroll to position [78, 0]
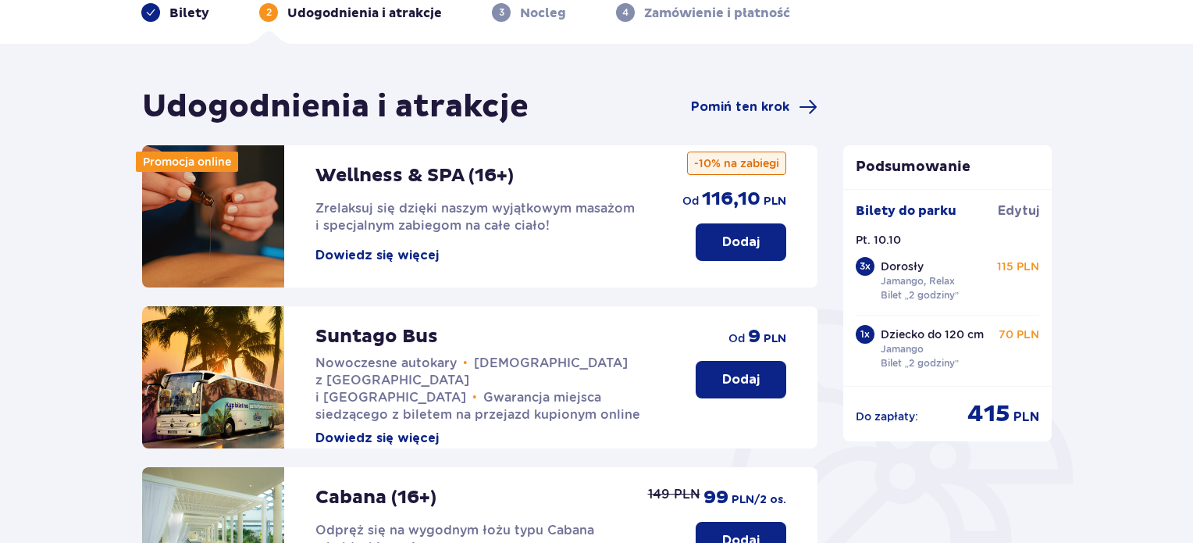
click at [488, 241] on div "Wellness & SPA (16+) Zrelaksuj się dzięki naszym wyjątkowym masażom i specjalny…" at bounding box center [483, 204] width 336 height 119
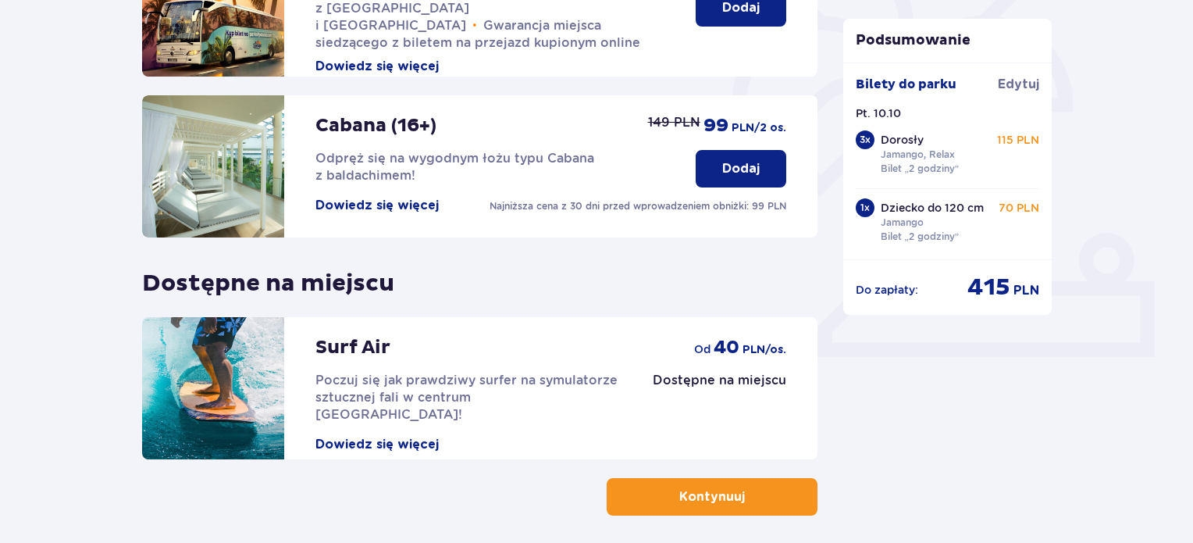
scroll to position [515, 0]
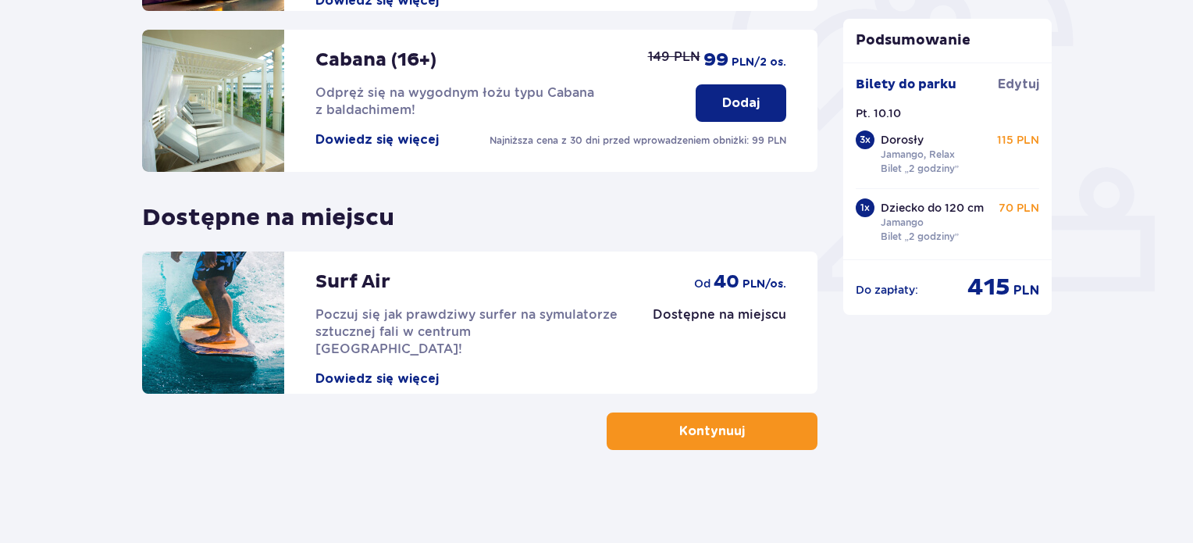
click at [679, 431] on p "Kontynuuj" at bounding box center [712, 430] width 66 height 17
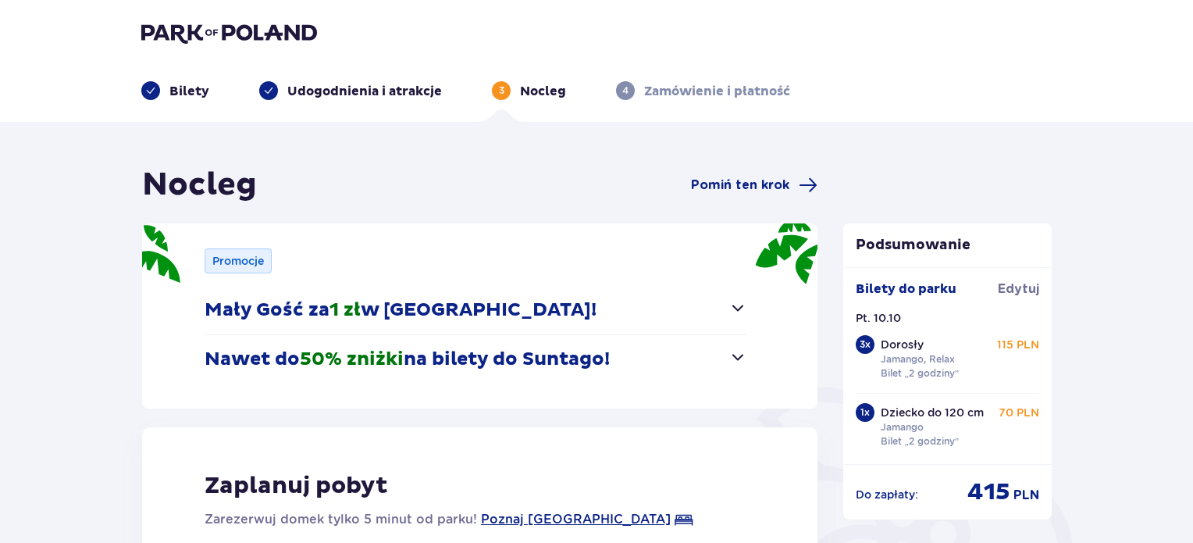
click at [656, 323] on button "Mały Gość za 1 zł w Suntago Village!" at bounding box center [476, 310] width 543 height 48
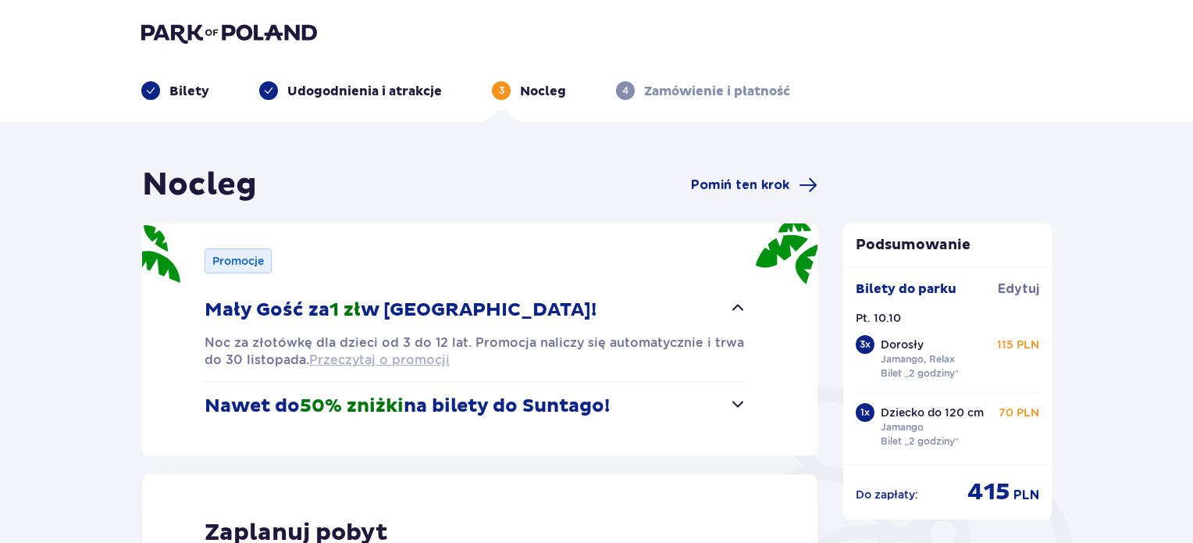
click at [402, 364] on span "Przeczytaj o promocji" at bounding box center [379, 359] width 141 height 17
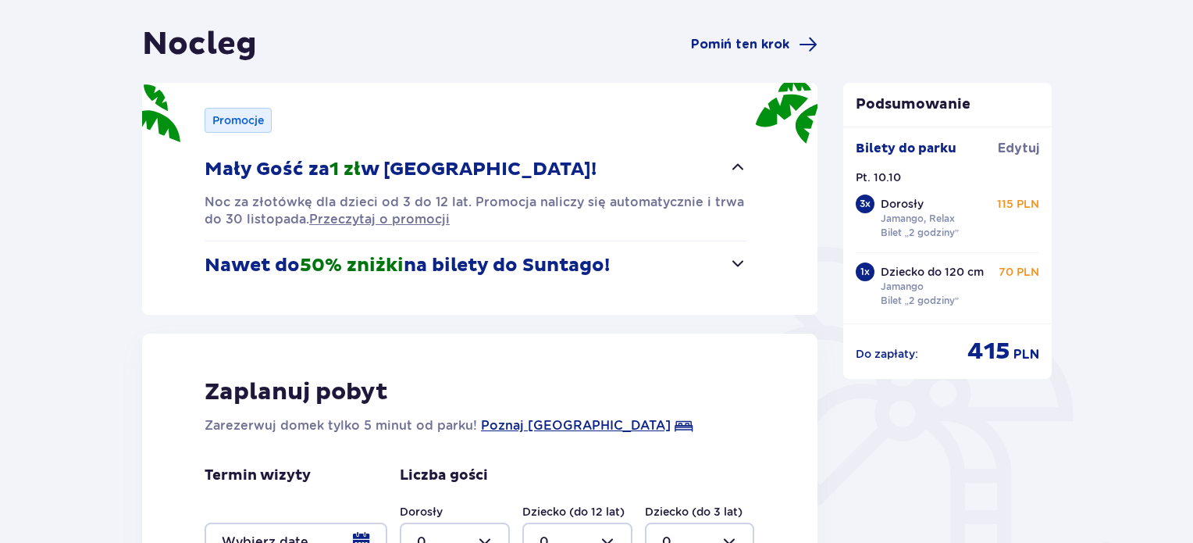
scroll to position [156, 0]
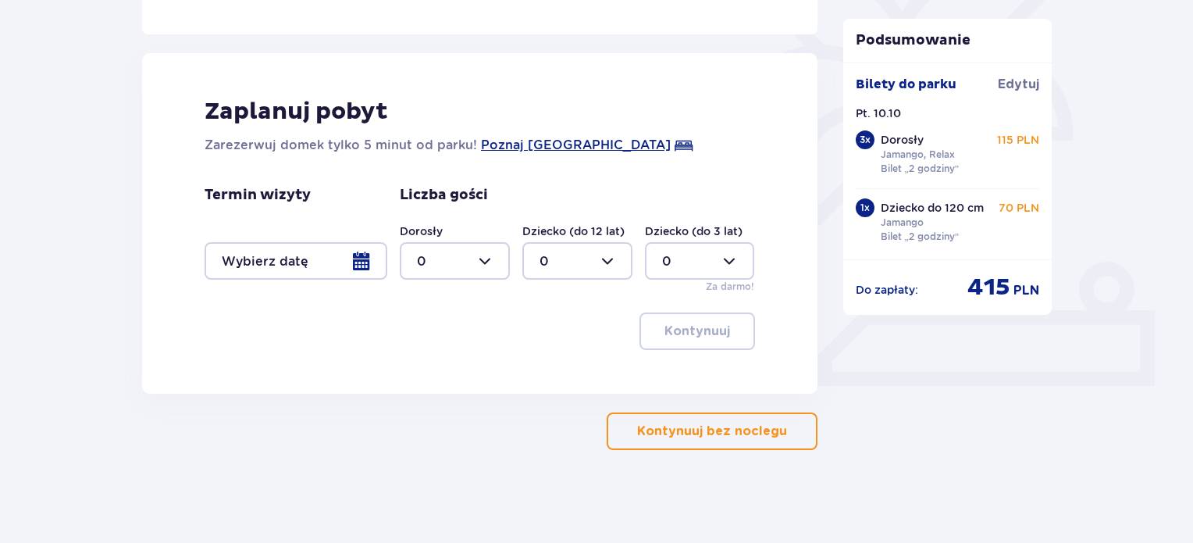
click at [743, 434] on p "Kontynuuj bez noclegu" at bounding box center [712, 430] width 150 height 17
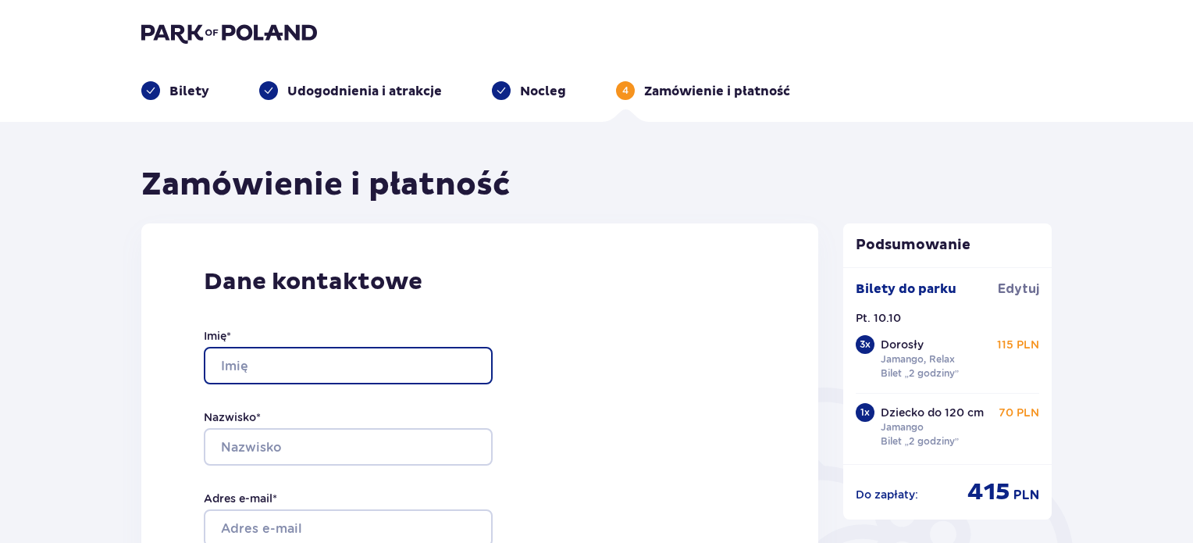
click at [433, 379] on input "Imię *" at bounding box center [348, 365] width 289 height 37
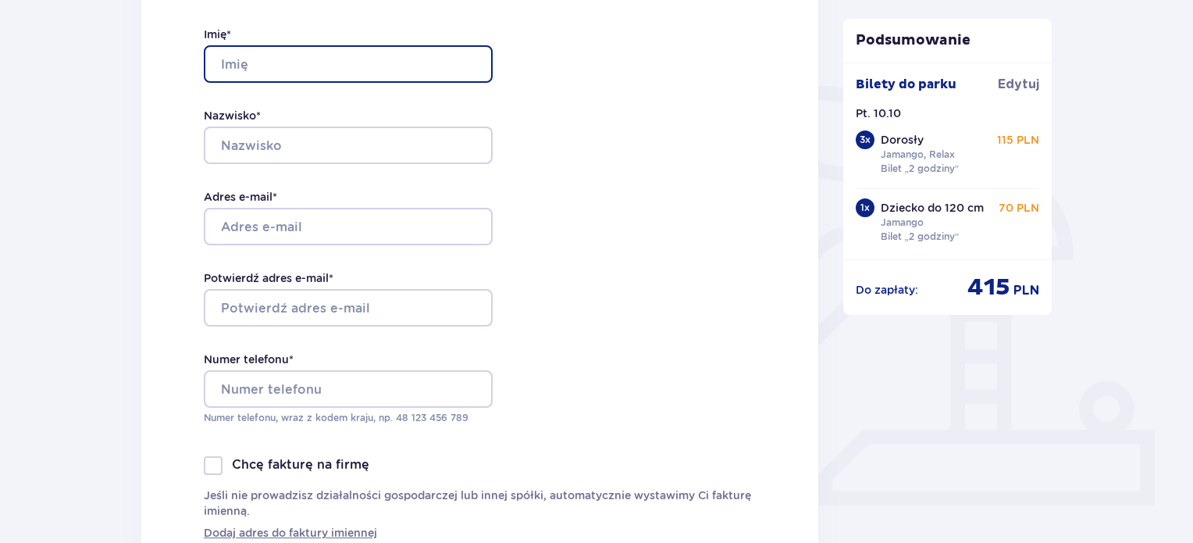
scroll to position [312, 0]
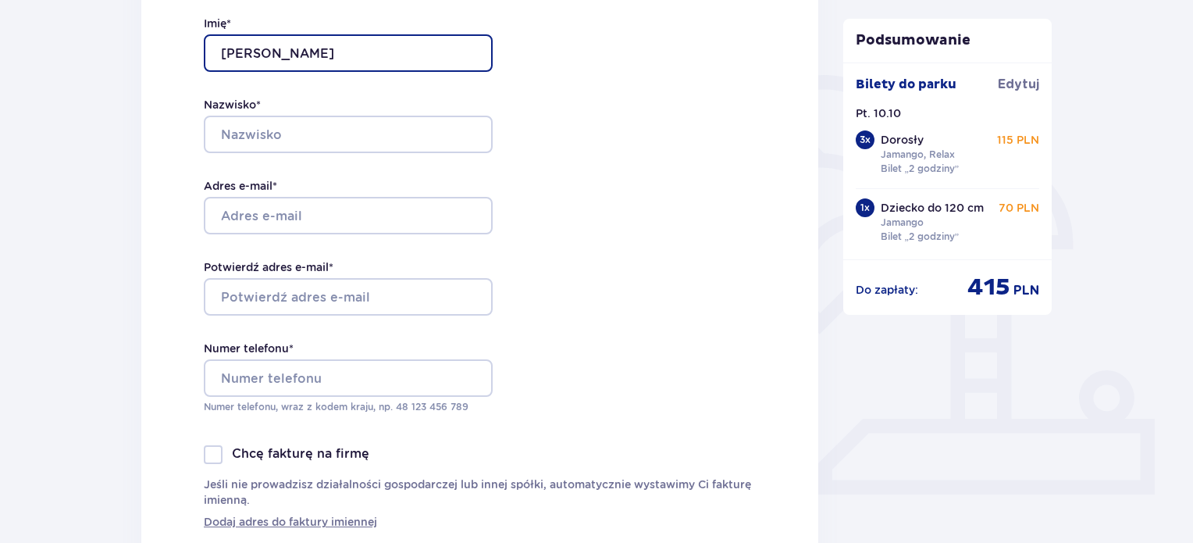
type input "Paulina"
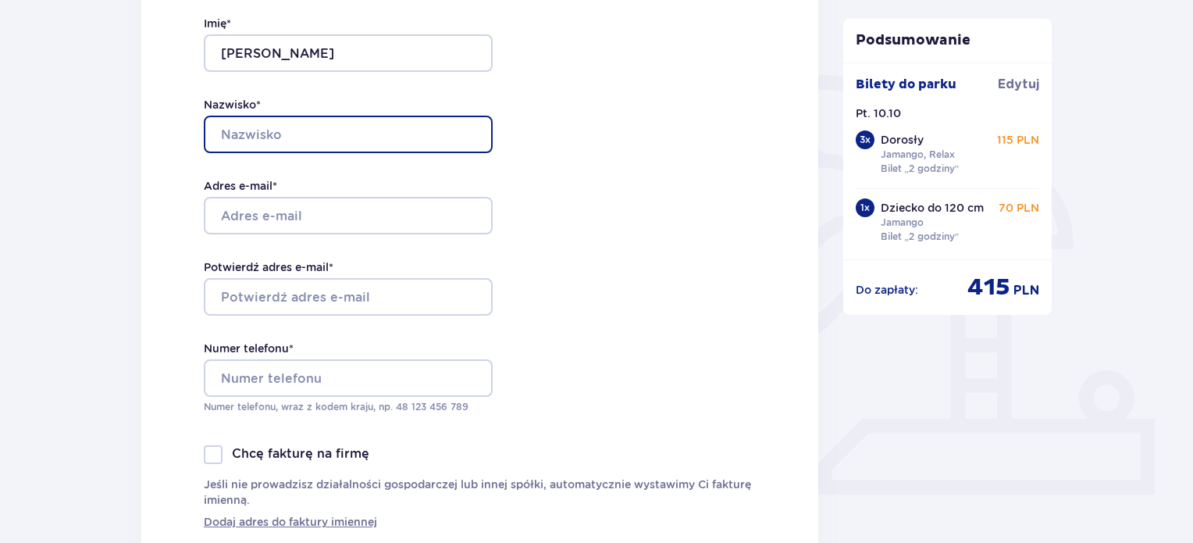
click at [351, 147] on input "Nazwisko *" at bounding box center [348, 134] width 289 height 37
type input "Graczyk"
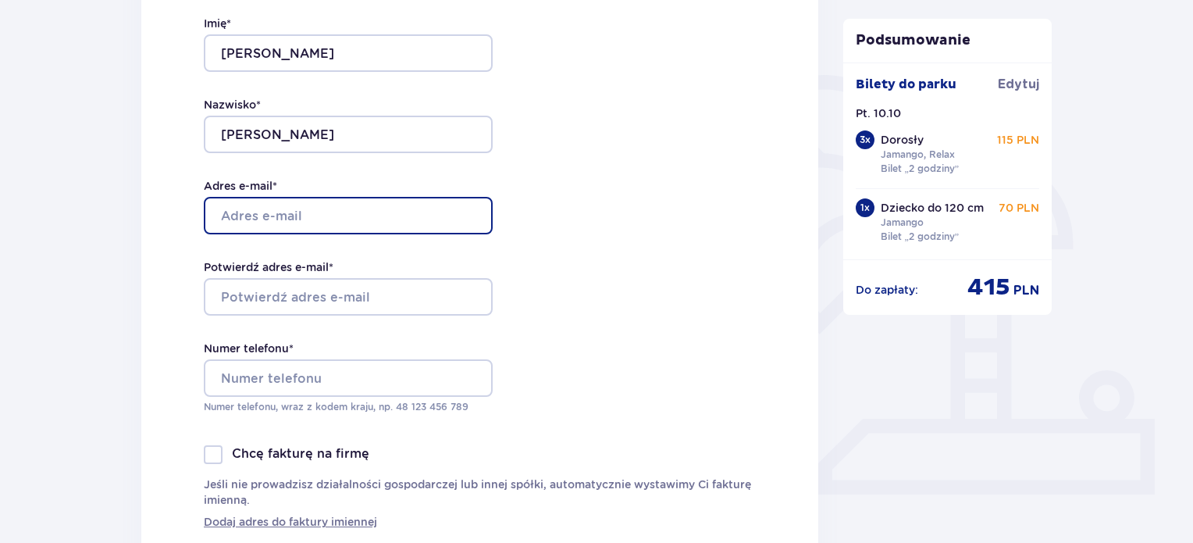
drag, startPoint x: 318, startPoint y: 233, endPoint x: 319, endPoint y: 207, distance: 25.8
click at [318, 233] on input "Adres e-mail *" at bounding box center [348, 215] width 289 height 37
click at [319, 207] on input "Adres e-mail *" at bounding box center [348, 215] width 289 height 37
type input "[EMAIL_ADDRESS][DOMAIN_NAME]"
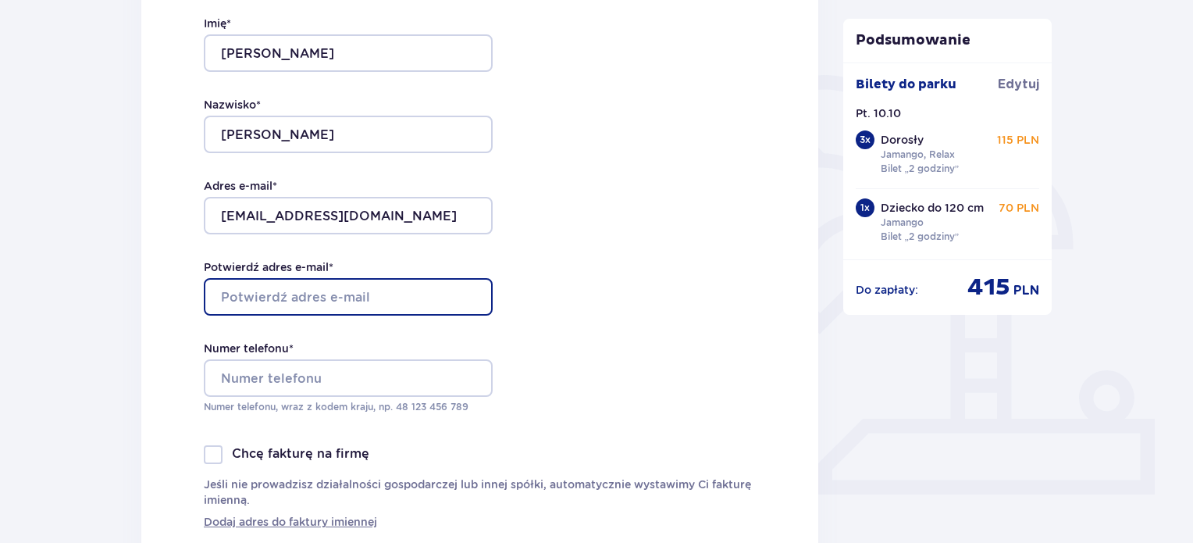
click at [299, 292] on input "Potwierdź adres e-mail *" at bounding box center [348, 296] width 289 height 37
type input "["
type input "[EMAIL_ADDRESS][DOMAIN_NAME]"
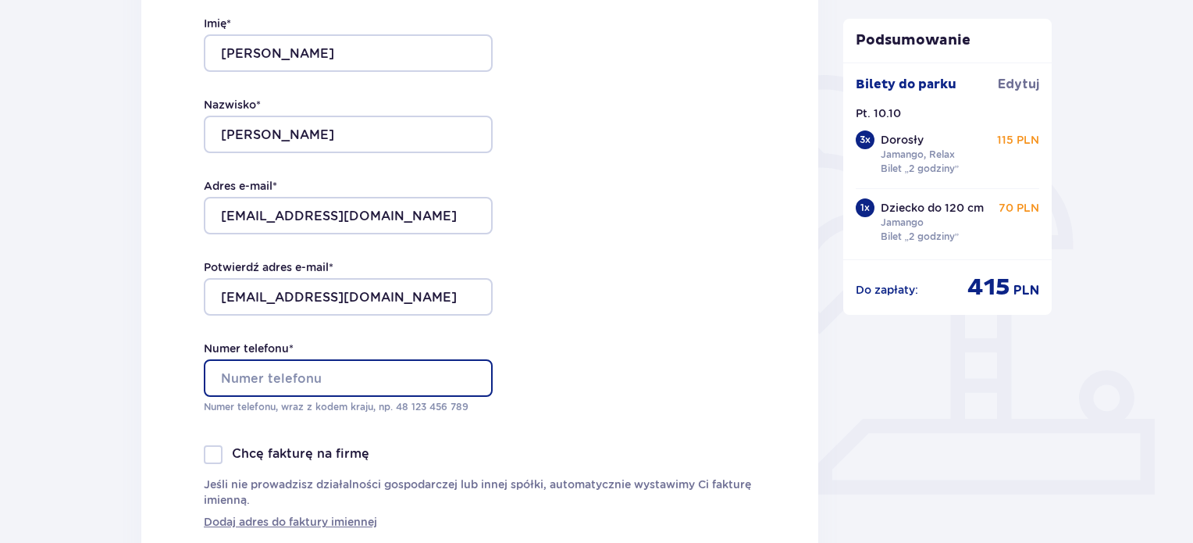
click at [289, 380] on input "Numer telefonu *" at bounding box center [348, 377] width 289 height 37
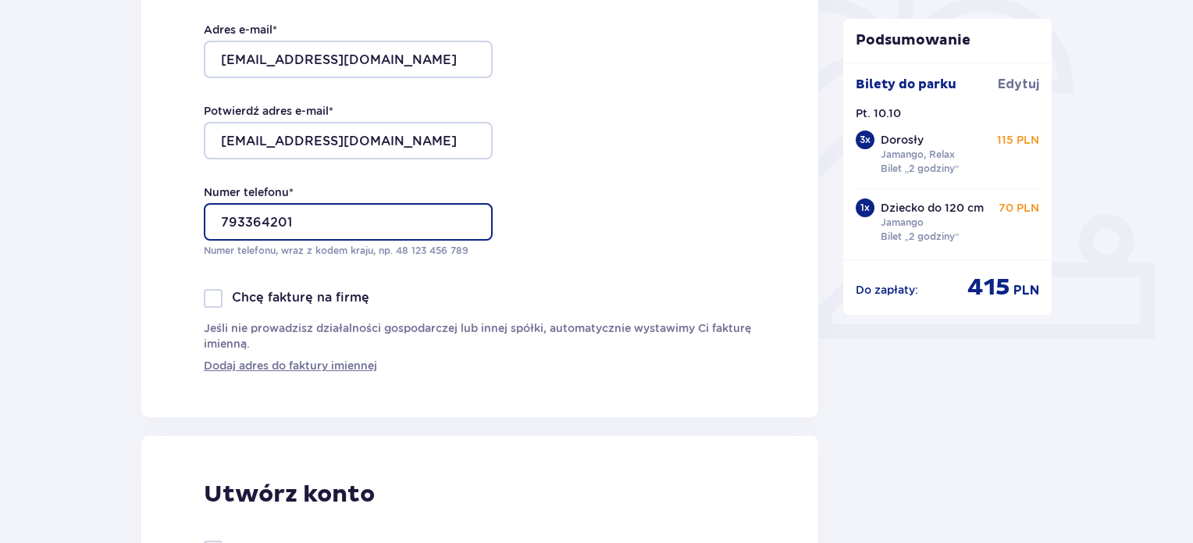
type input "793364201"
click at [762, 111] on div "Dane kontaktowe Imię * Paulina Nazwisko * Graczyk Adres e-mail * p.marciniak93@…" at bounding box center [479, 86] width 677 height 662
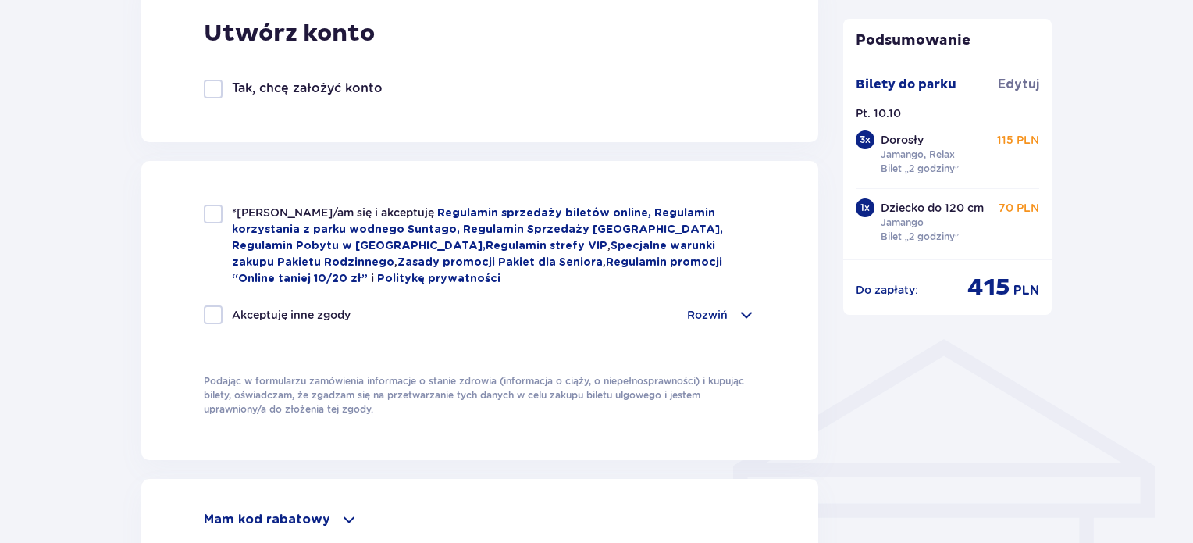
scroll to position [937, 0]
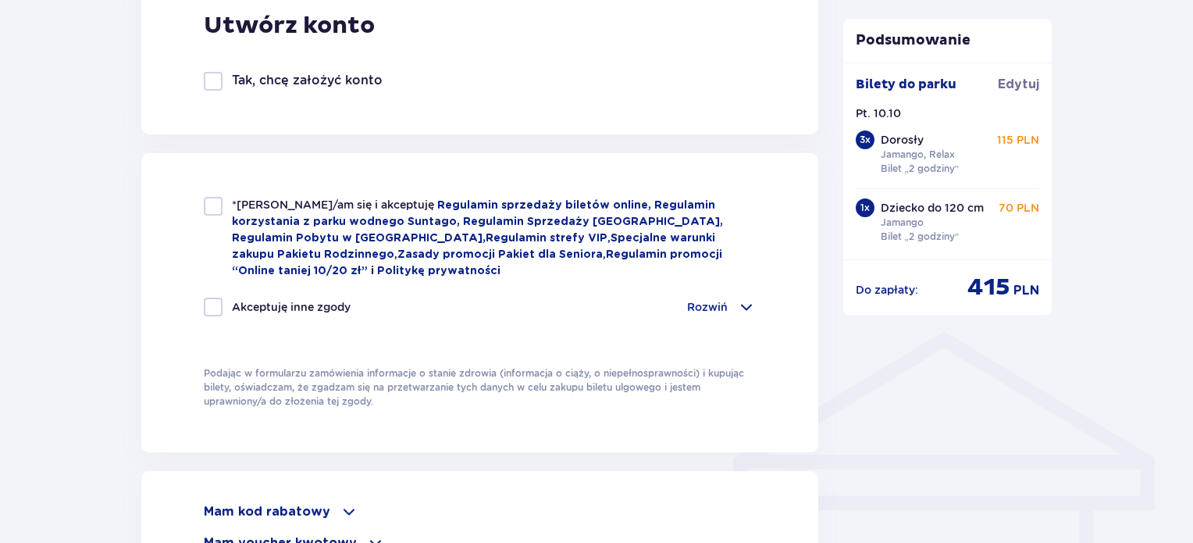
click at [213, 212] on div at bounding box center [213, 206] width 19 height 19
checkbox input "true"
click at [206, 303] on div at bounding box center [213, 307] width 19 height 19
checkbox input "true"
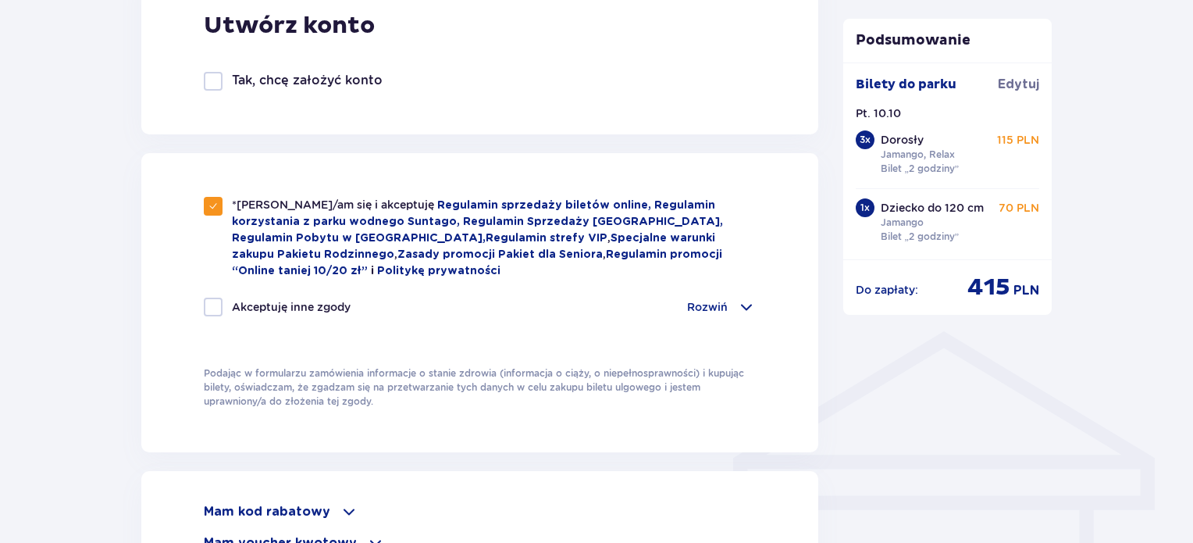
checkbox input "true"
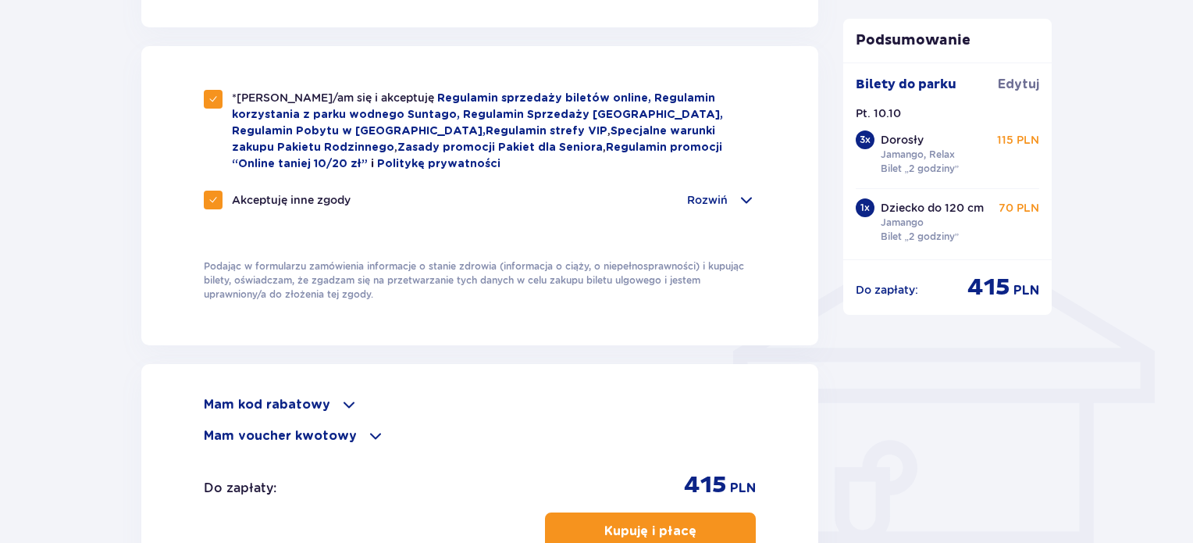
scroll to position [1171, 0]
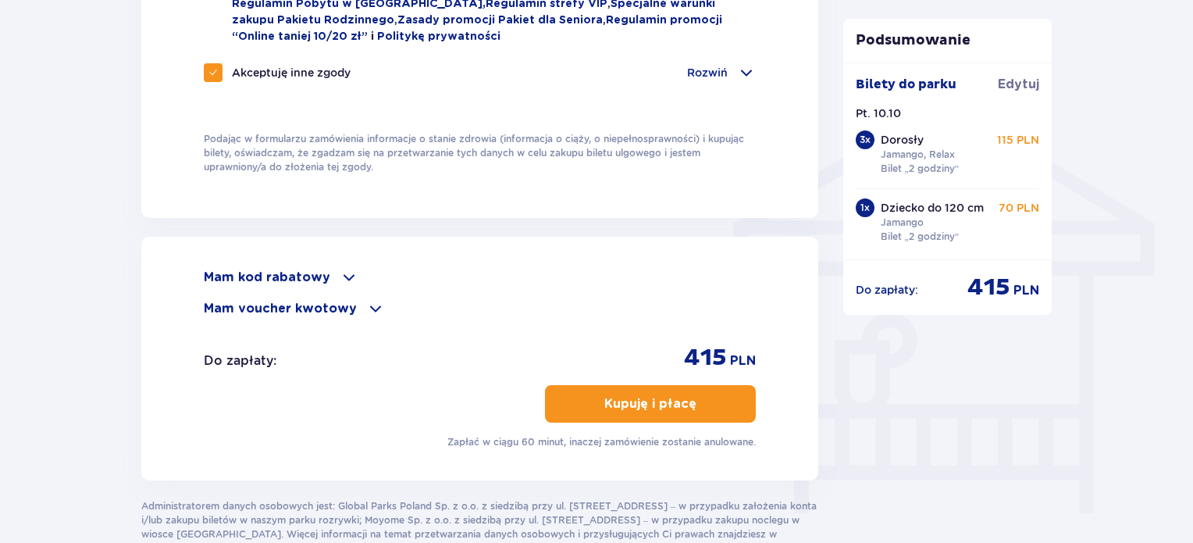
click at [301, 315] on div "Mam kod rabatowy Zastosuj Mam voucher kwotowy Zastosuj Do zapłaty : 415 PLN Kup…" at bounding box center [480, 358] width 552 height 181
click at [301, 312] on p "Mam voucher kwotowy" at bounding box center [280, 308] width 153 height 17
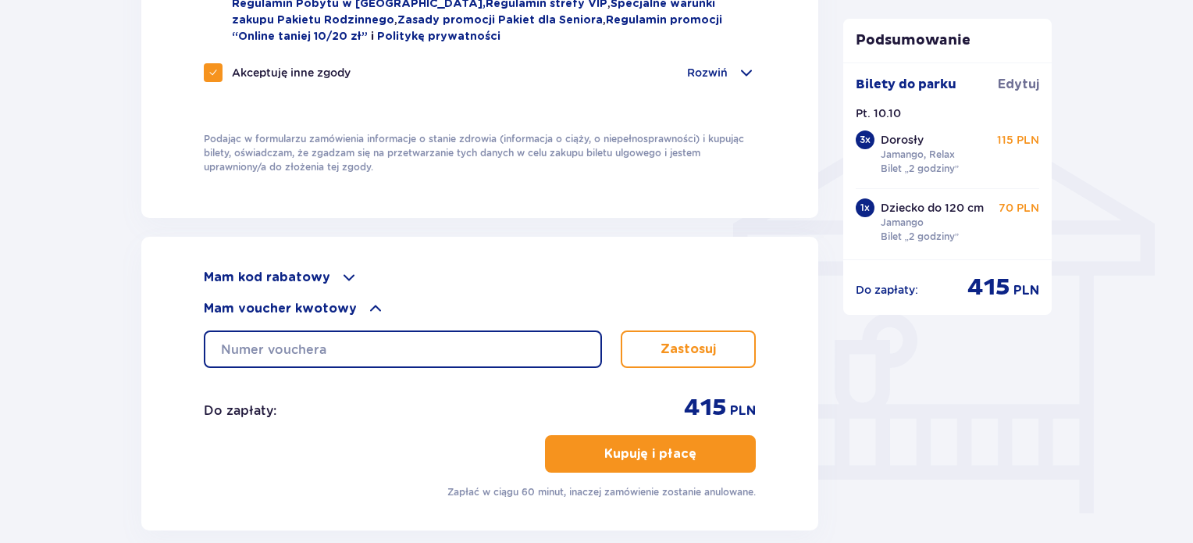
click at [298, 341] on input "text" at bounding box center [403, 348] width 398 height 37
type input "0610001111218963"
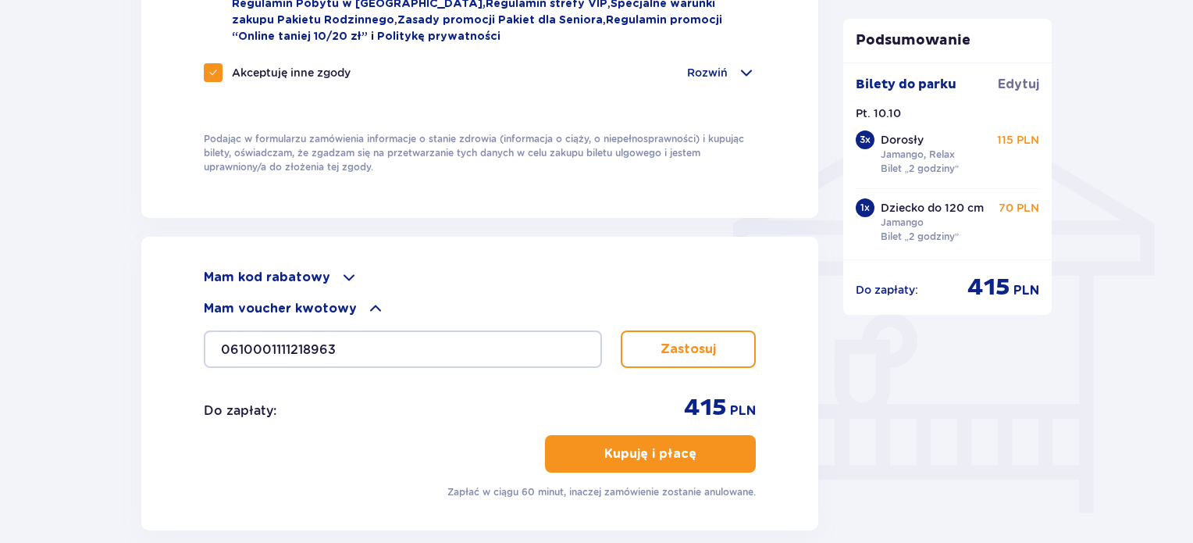
click at [668, 348] on p "Zastosuj" at bounding box center [688, 348] width 55 height 17
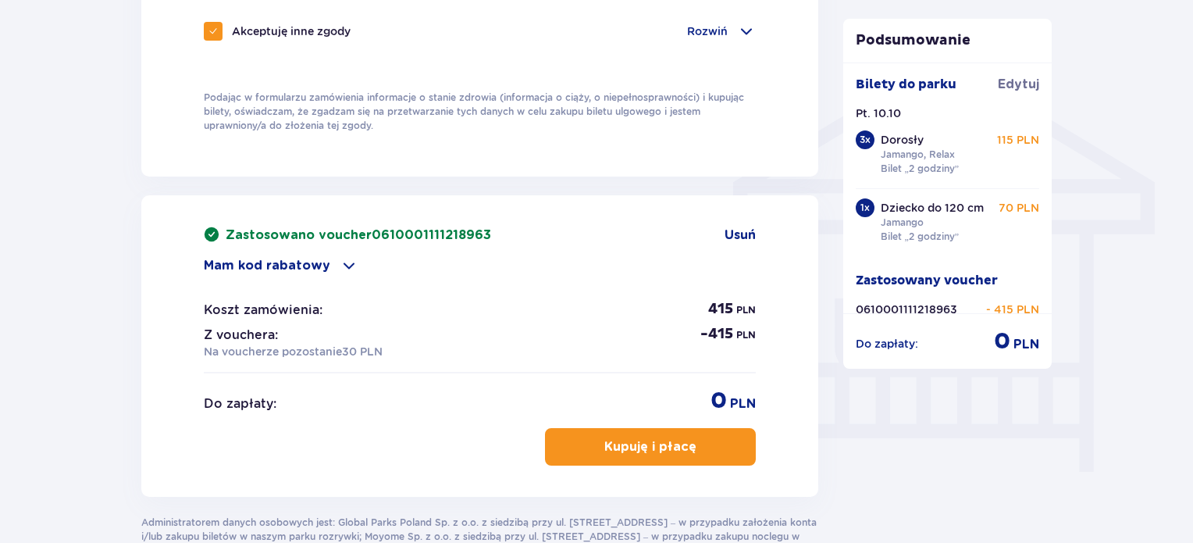
scroll to position [1249, 0]
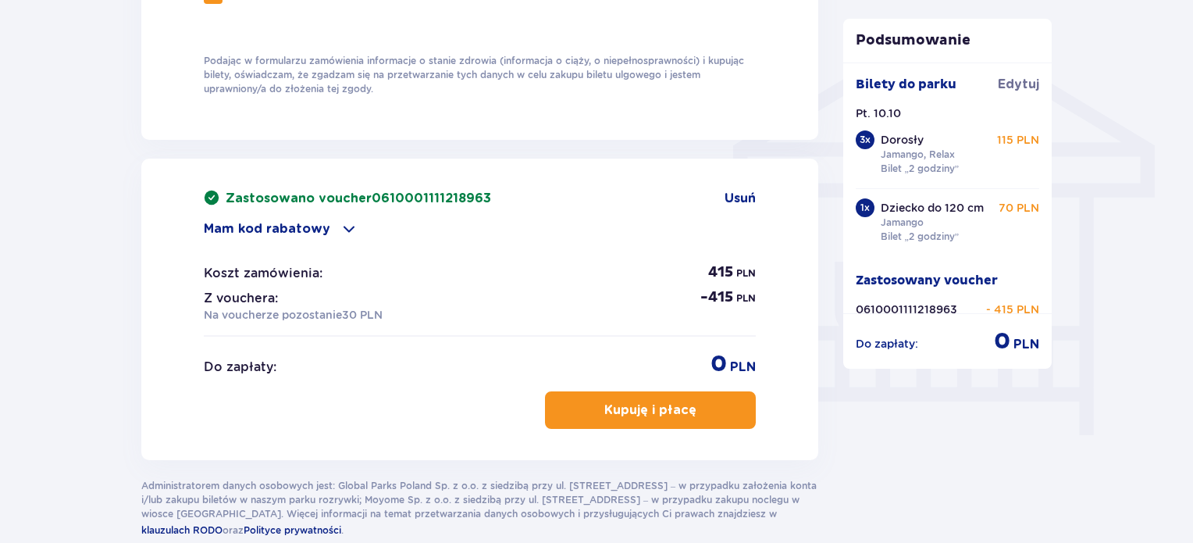
click at [656, 402] on p "Kupuję i płacę" at bounding box center [650, 409] width 92 height 17
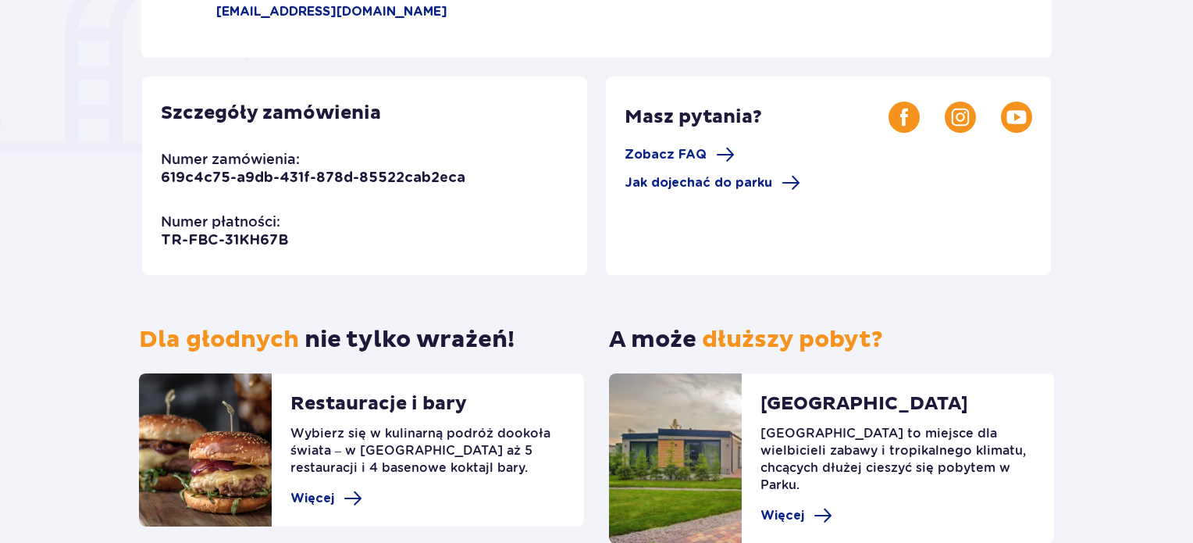
scroll to position [156, 0]
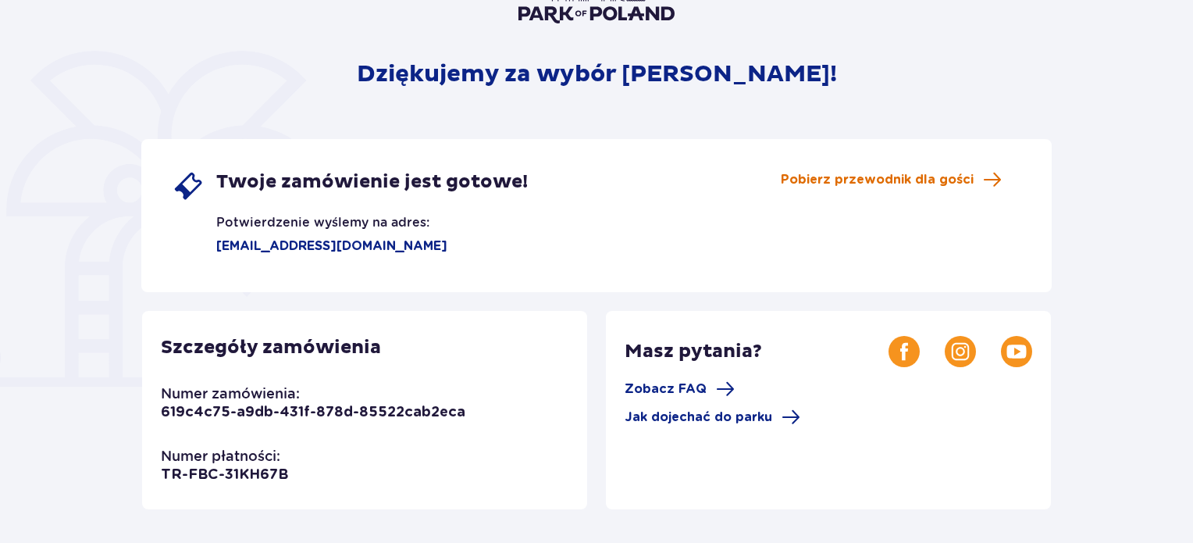
click at [880, 173] on span "Pobierz przewodnik dla gości" at bounding box center [877, 179] width 193 height 17
